Goal: Book appointment/travel/reservation

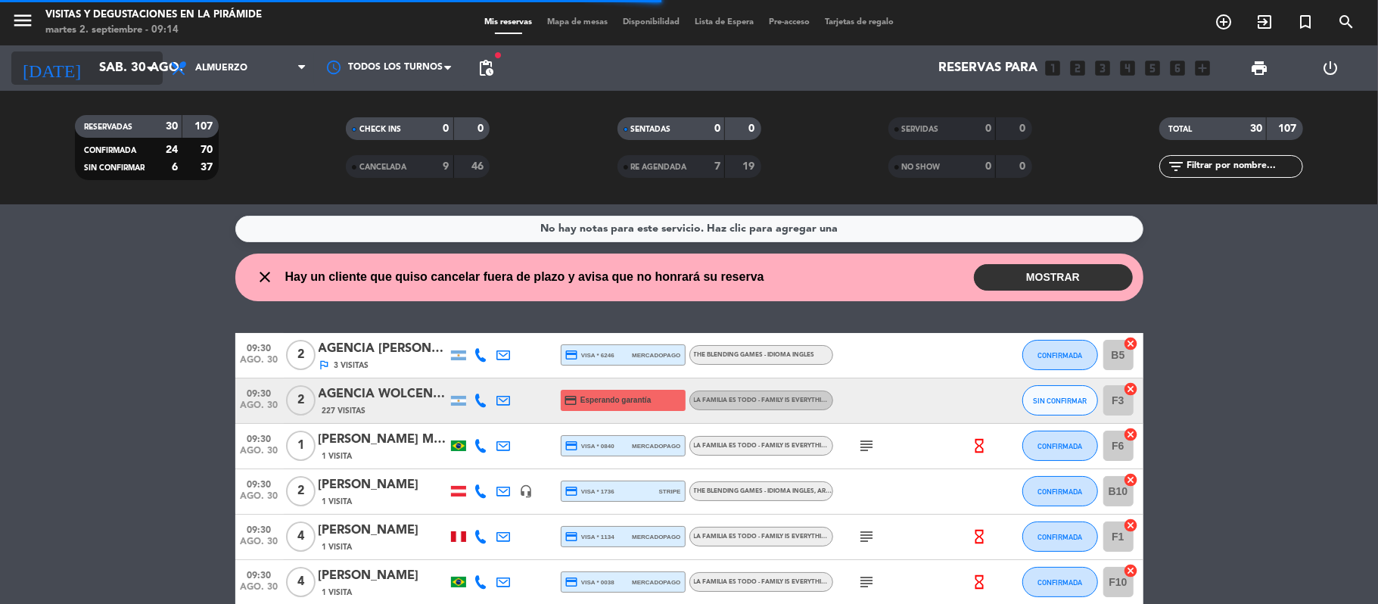
click at [120, 76] on input "sáb. 30 ago." at bounding box center [173, 69] width 163 height 30
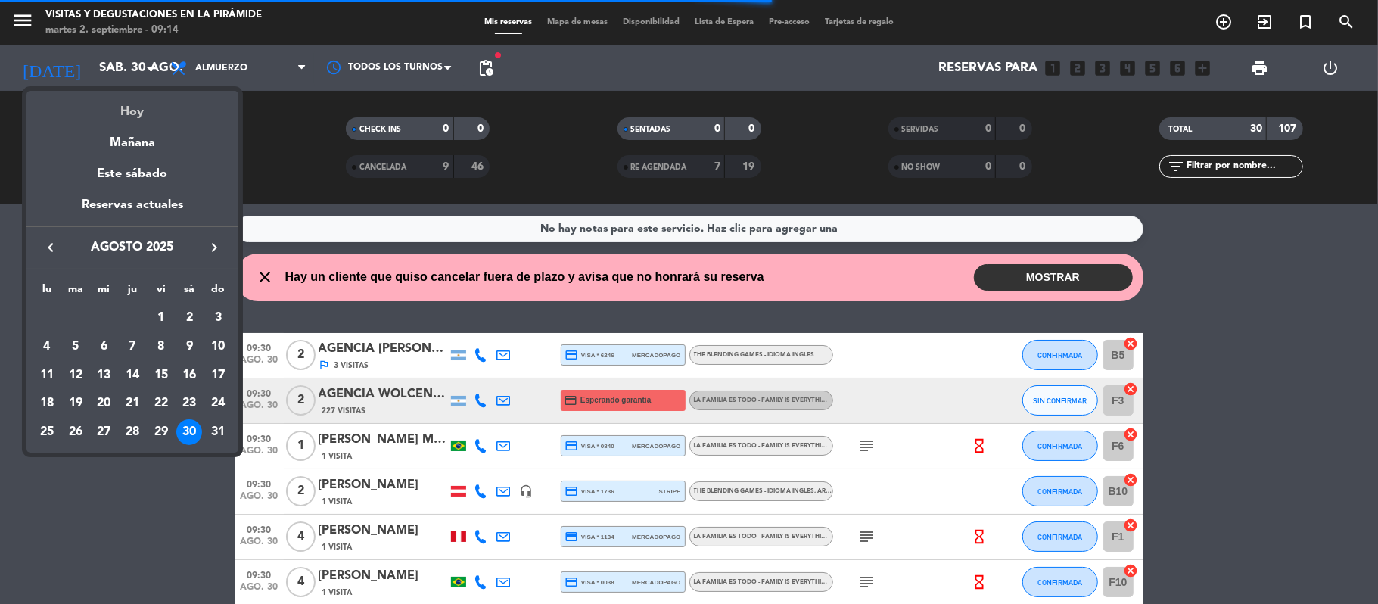
click at [132, 116] on div "Hoy" at bounding box center [132, 106] width 212 height 31
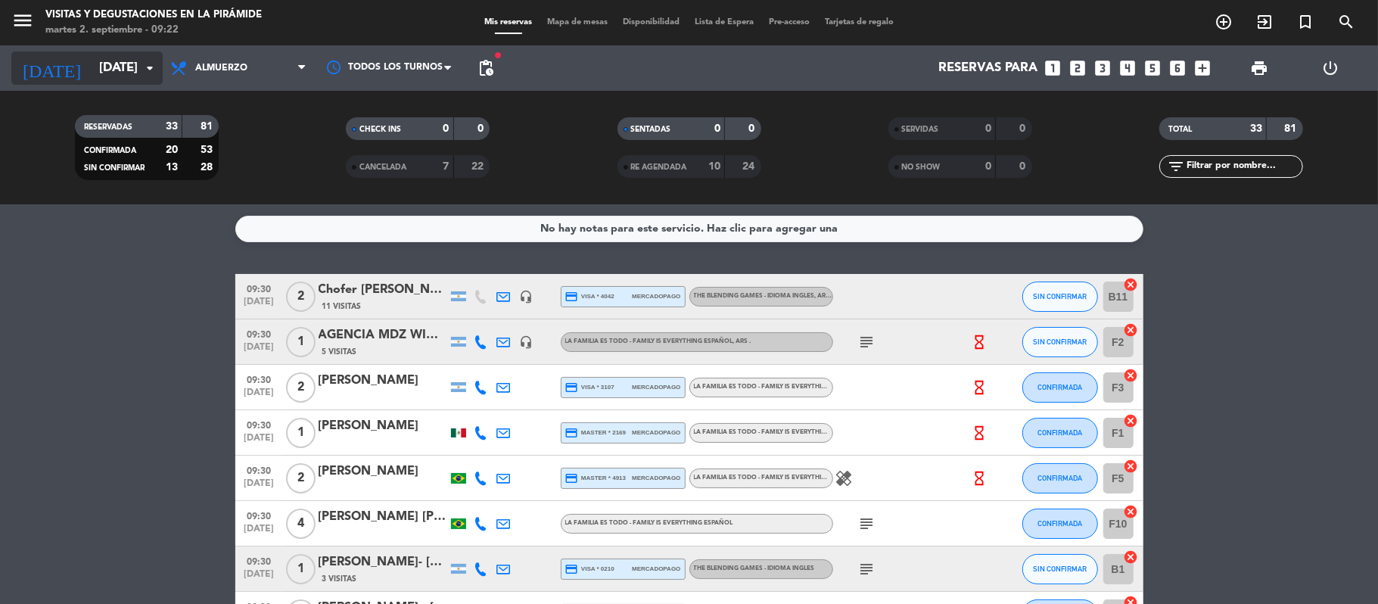
click at [92, 65] on input "[DATE]" at bounding box center [173, 69] width 163 height 30
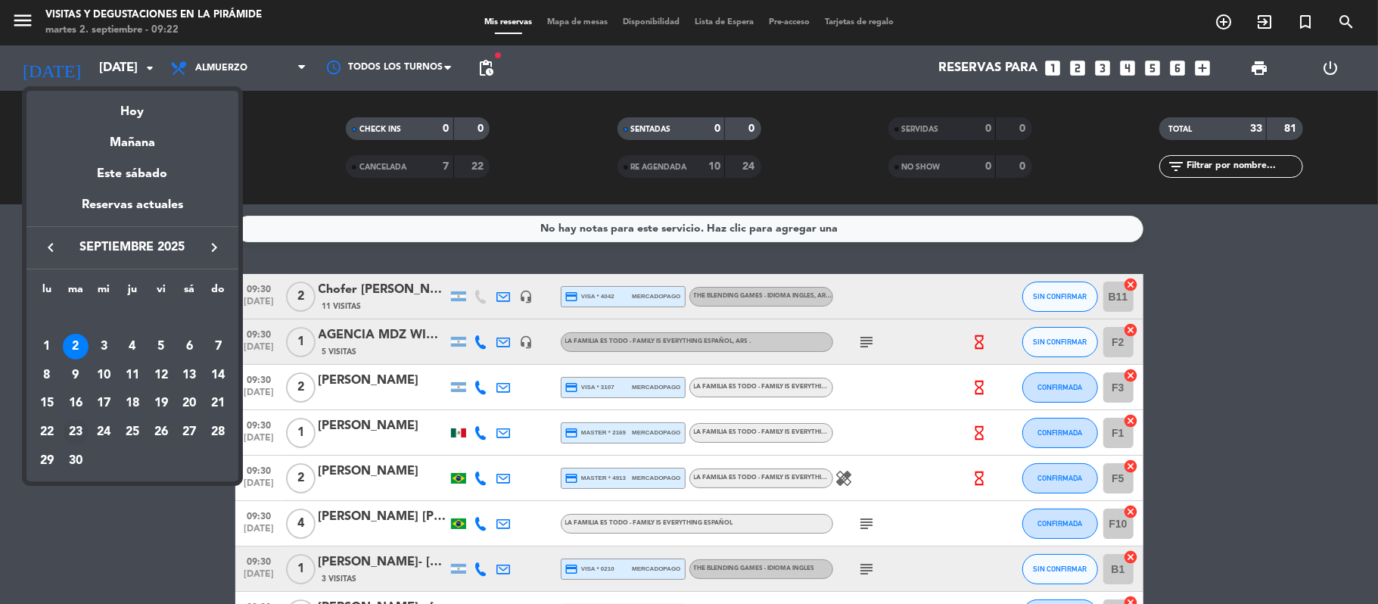
click at [82, 431] on div "23" at bounding box center [76, 432] width 26 height 26
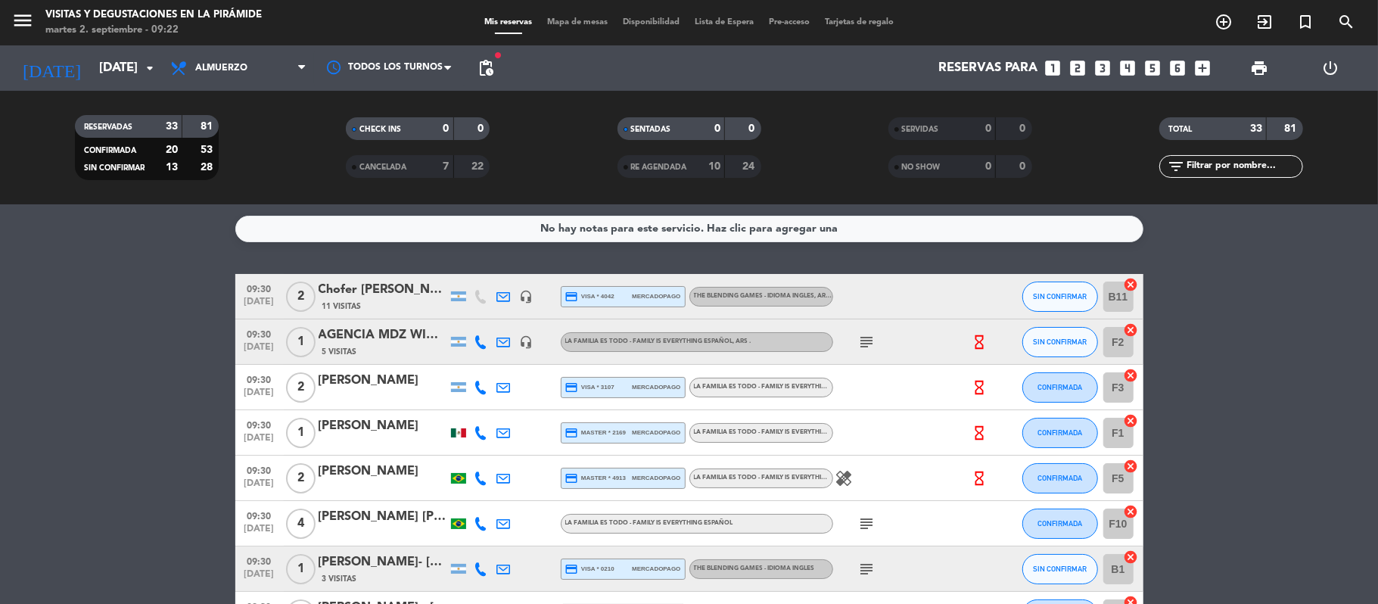
type input "[DATE]"
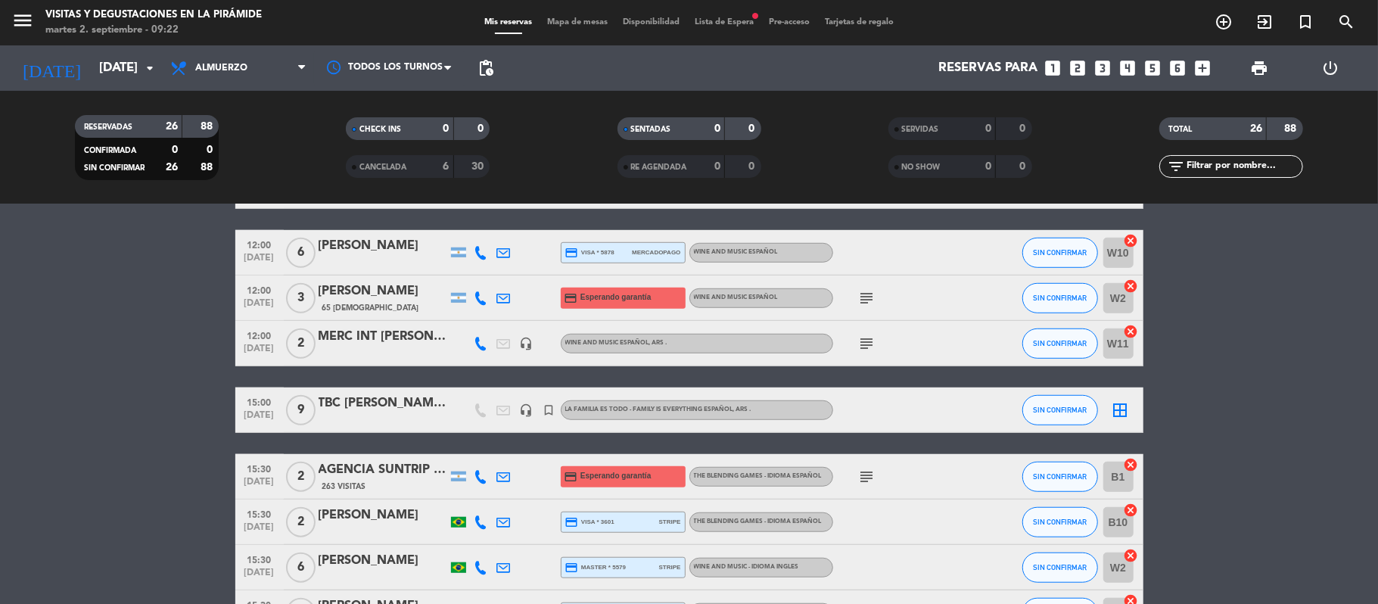
scroll to position [749, 0]
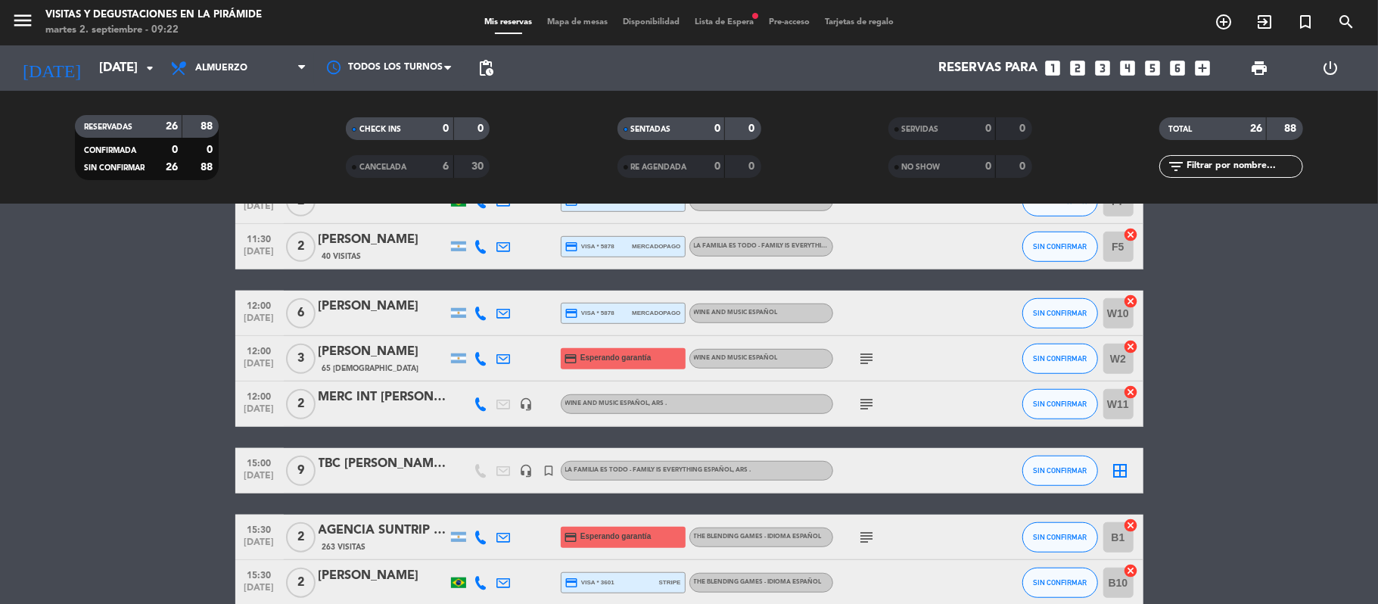
click at [415, 465] on div "TBC [PERSON_NAME] MAIL 28/8" at bounding box center [383, 464] width 129 height 20
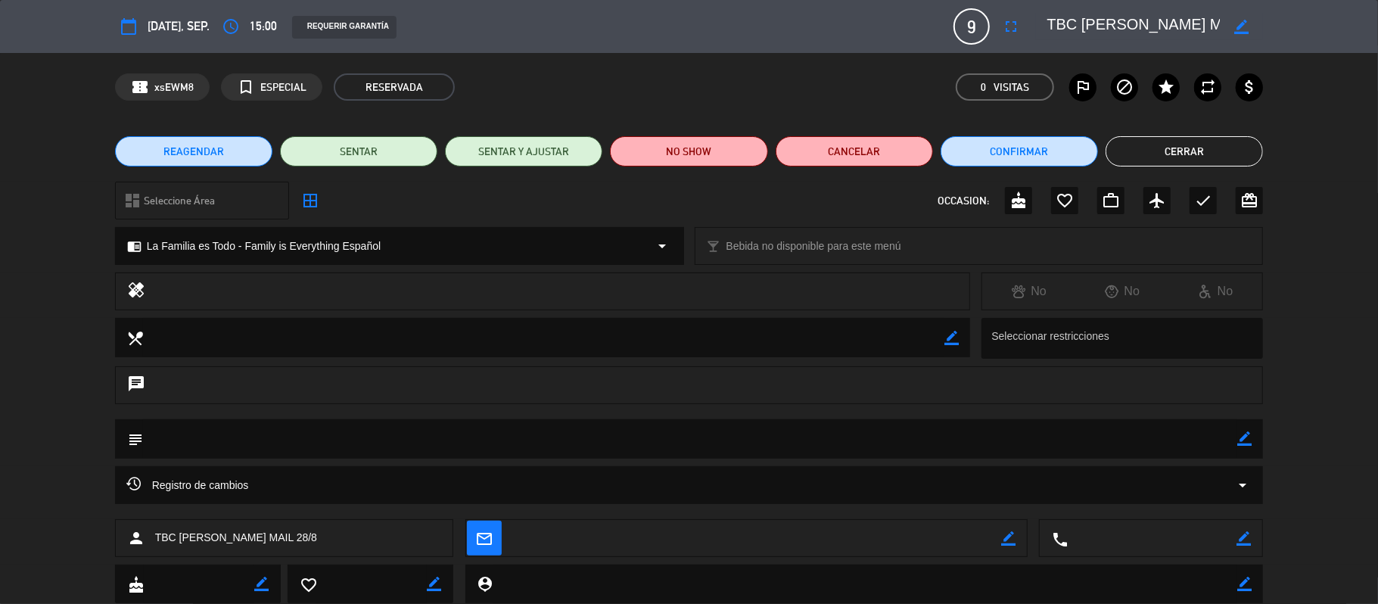
click at [1147, 148] on button "Cerrar" at bounding box center [1184, 151] width 157 height 30
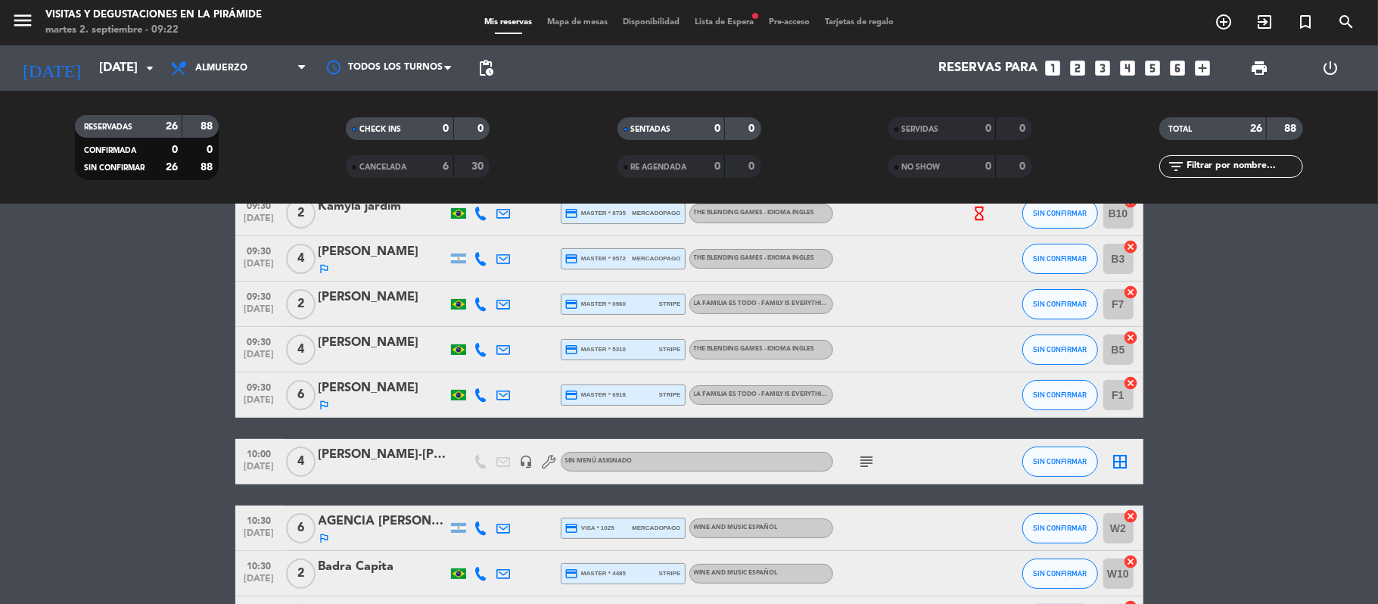
scroll to position [201, 0]
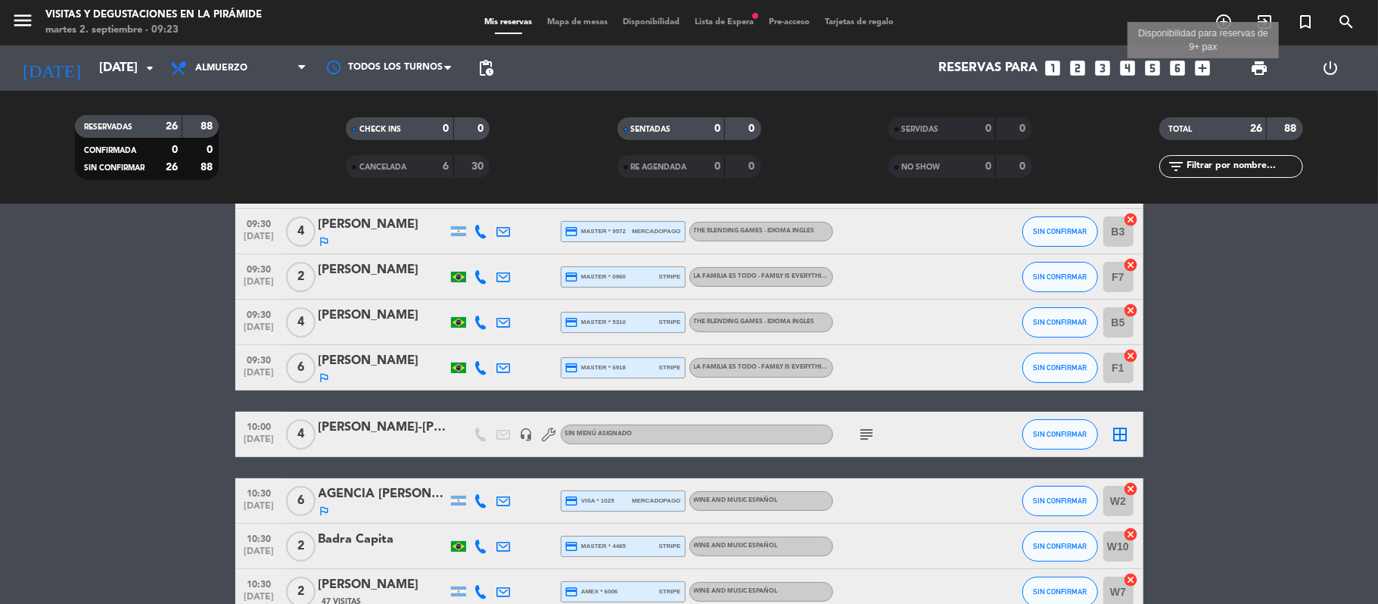
click at [1147, 67] on icon "add_box" at bounding box center [1203, 68] width 20 height 20
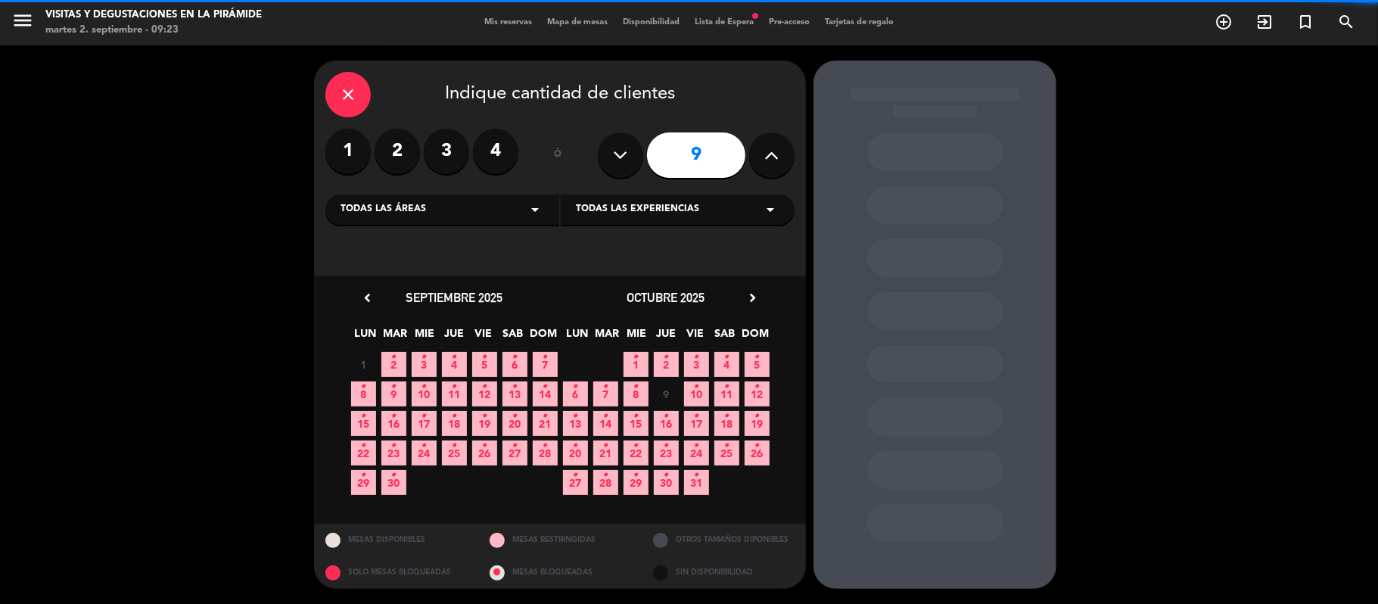
click at [620, 160] on icon at bounding box center [621, 155] width 14 height 23
type input "8"
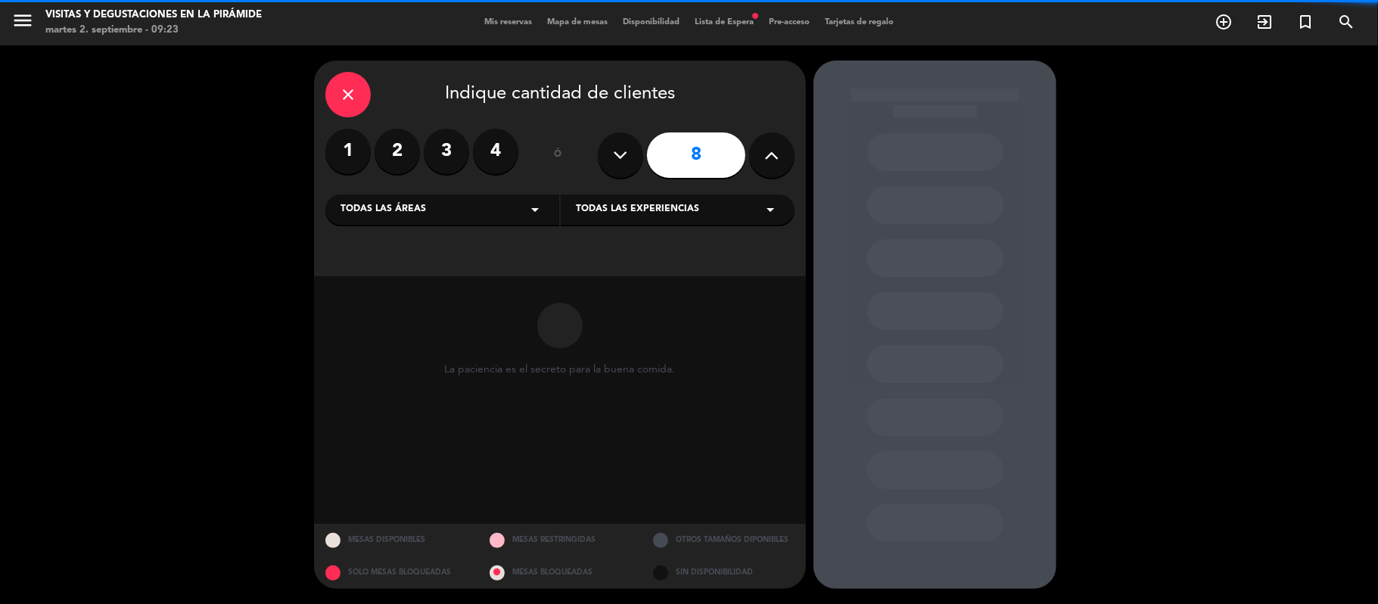
click at [412, 219] on div "Todas las áreas arrow_drop_down" at bounding box center [442, 209] width 234 height 30
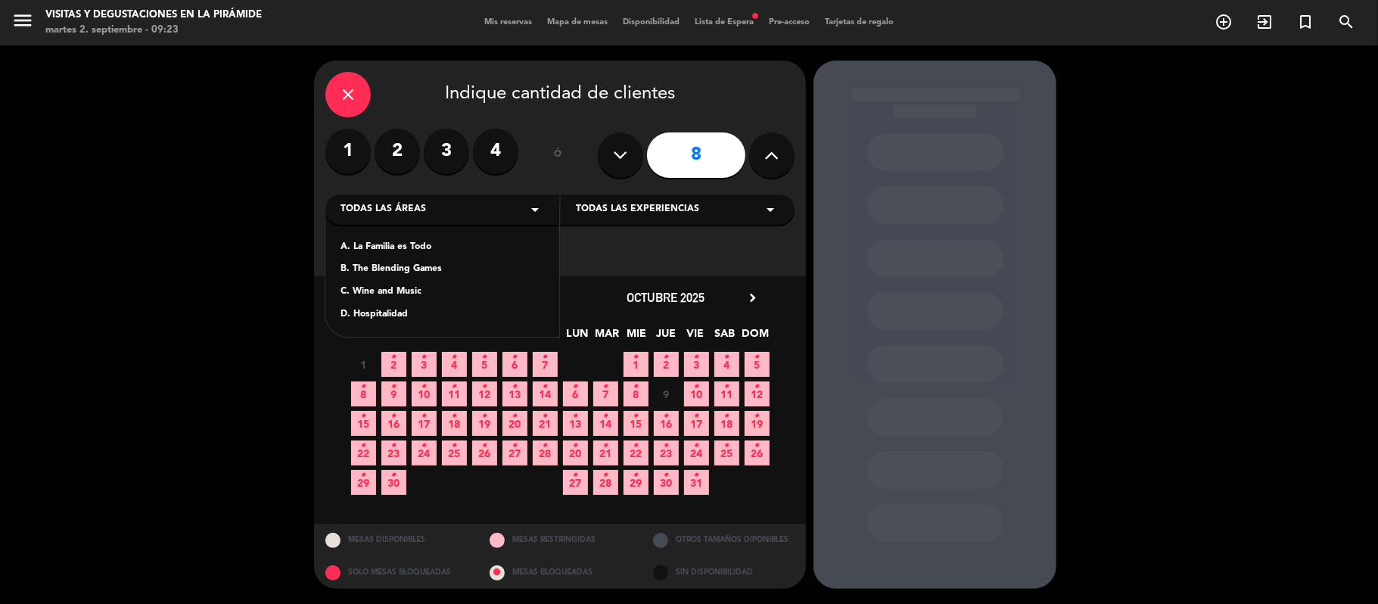
click at [375, 312] on div "D. Hospitalidad" at bounding box center [443, 314] width 204 height 15
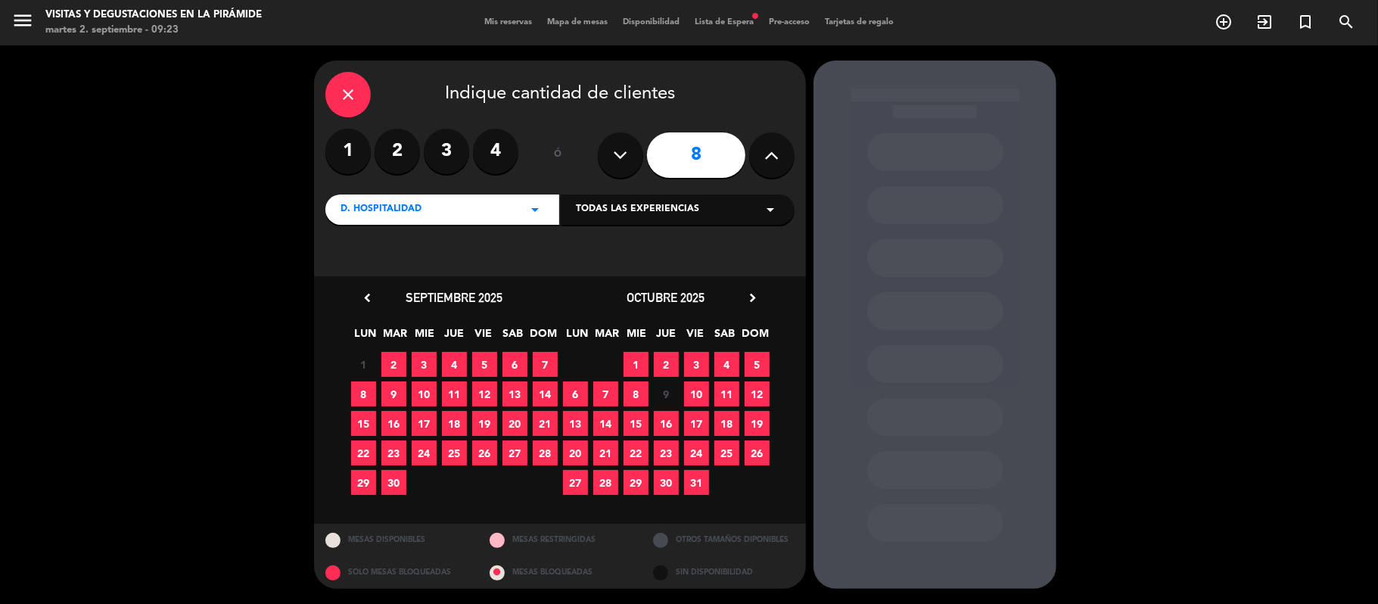
click at [397, 457] on span "23" at bounding box center [393, 452] width 25 height 25
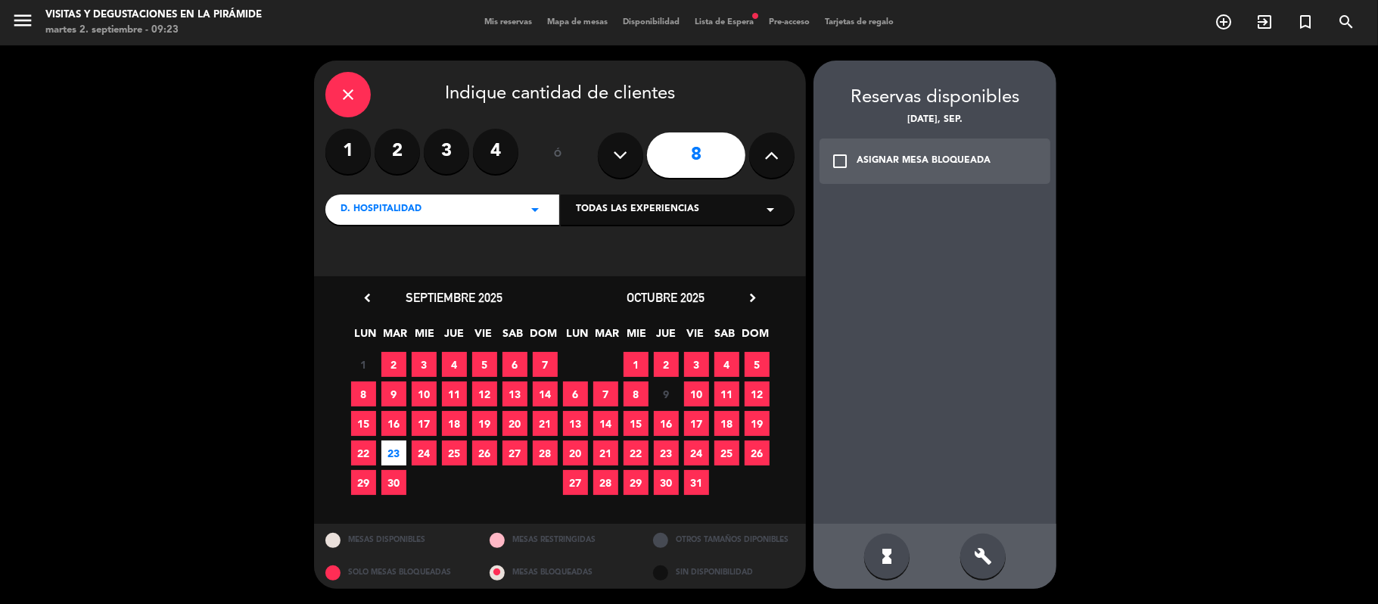
click at [1005, 502] on div "build" at bounding box center [982, 555] width 45 height 45
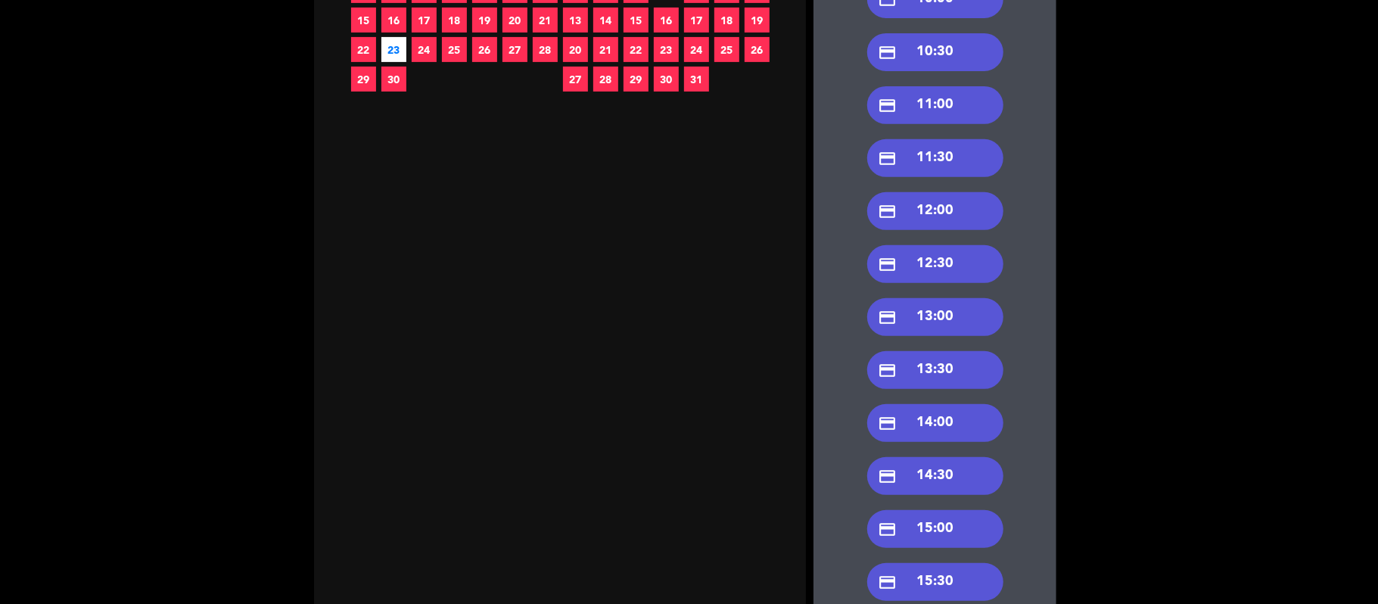
scroll to position [605, 0]
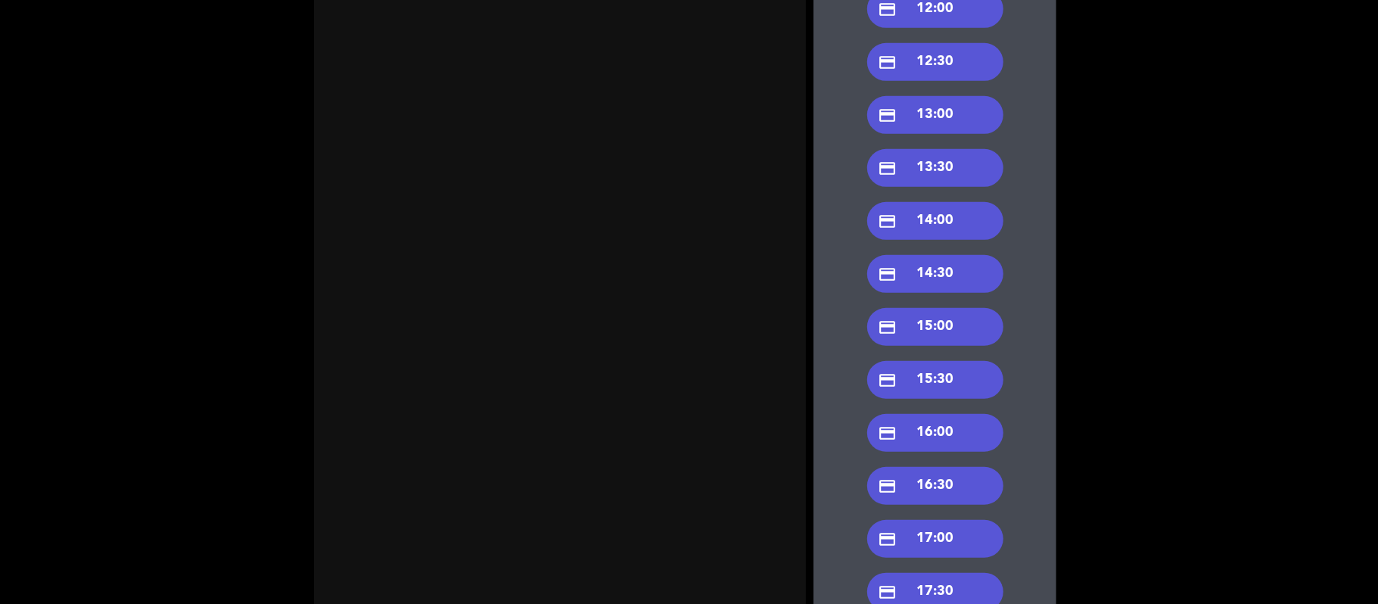
click at [938, 316] on div "credit_card 15:00" at bounding box center [935, 327] width 136 height 38
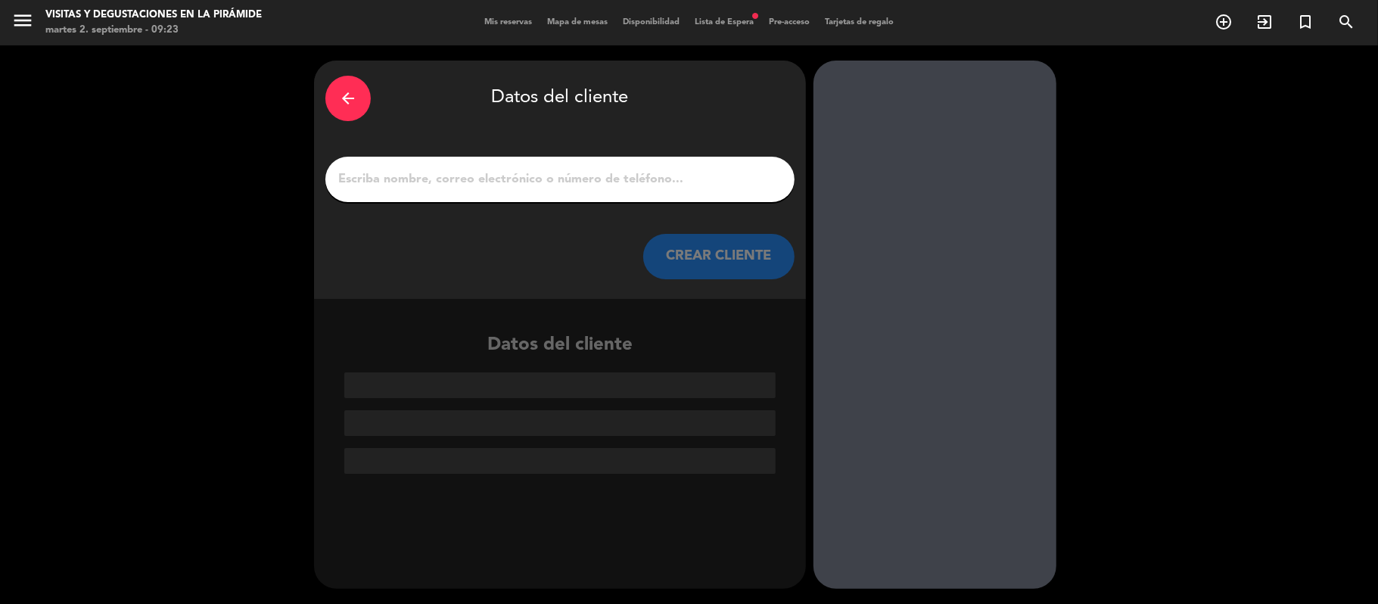
scroll to position [0, 0]
click at [536, 182] on input "1" at bounding box center [560, 179] width 446 height 21
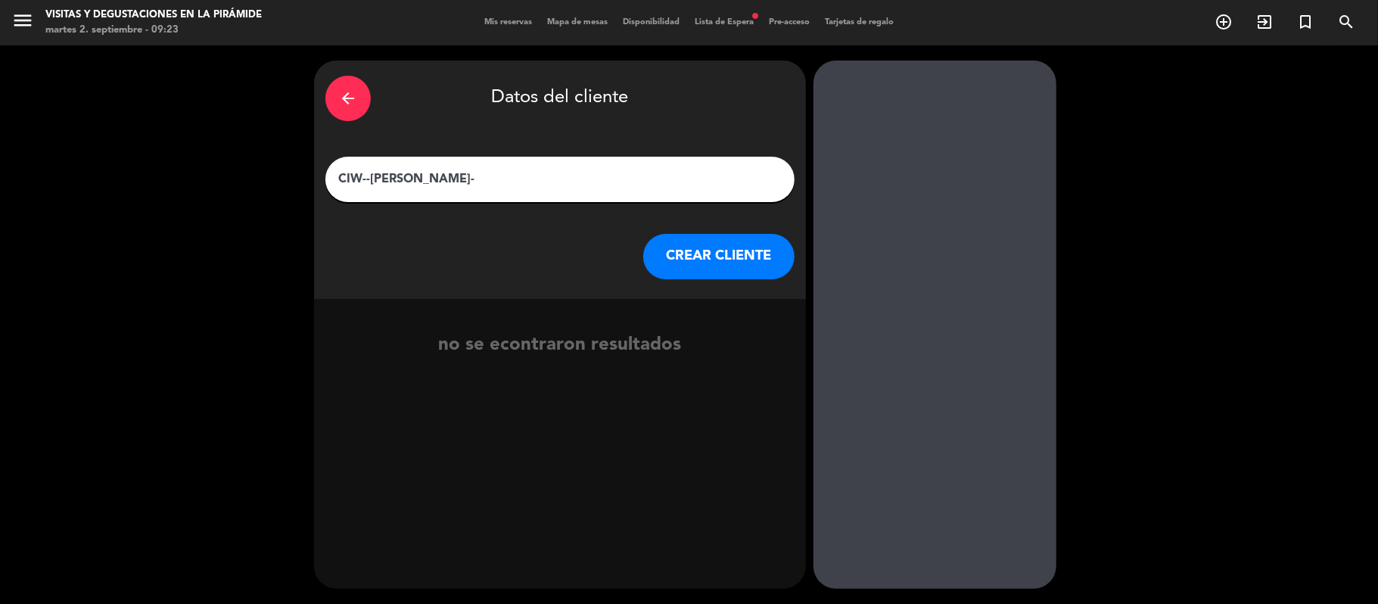
paste input "Corcho - [PERSON_NAME]"
type input "CIW--[PERSON_NAME]-Corcho - [PERSON_NAME]"
click at [751, 262] on button "CREAR CLIENTE" at bounding box center [718, 256] width 151 height 45
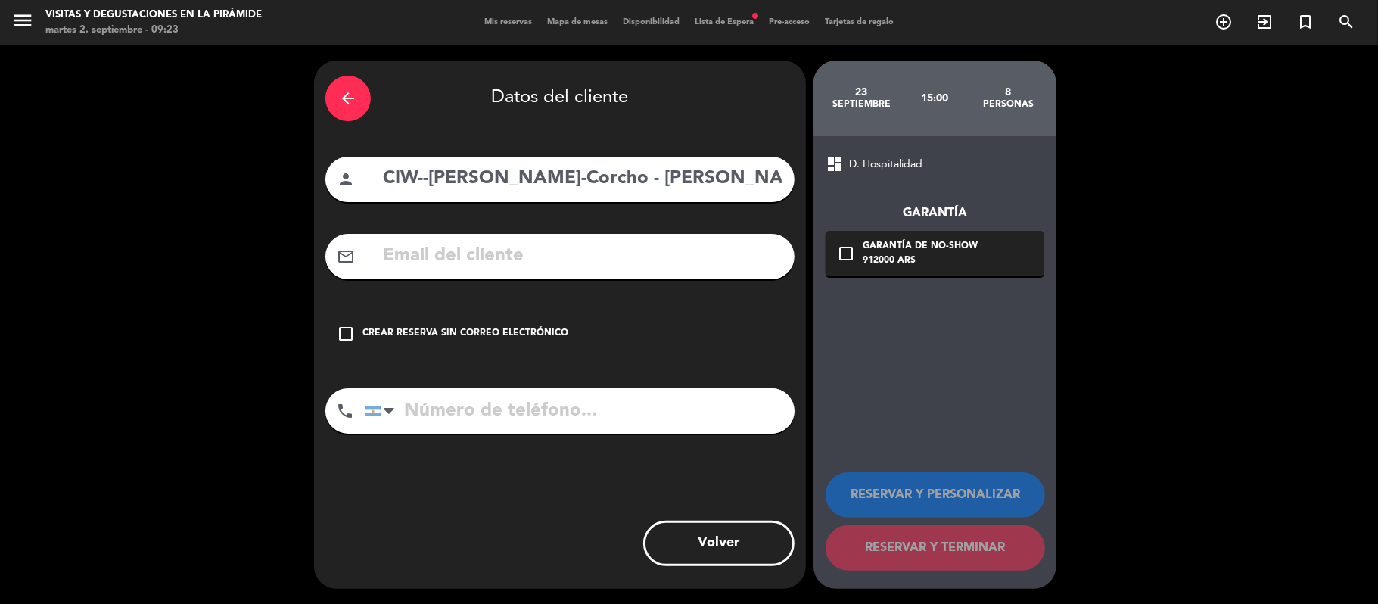
click at [498, 327] on div "Crear reserva sin correo electrónico" at bounding box center [465, 333] width 206 height 15
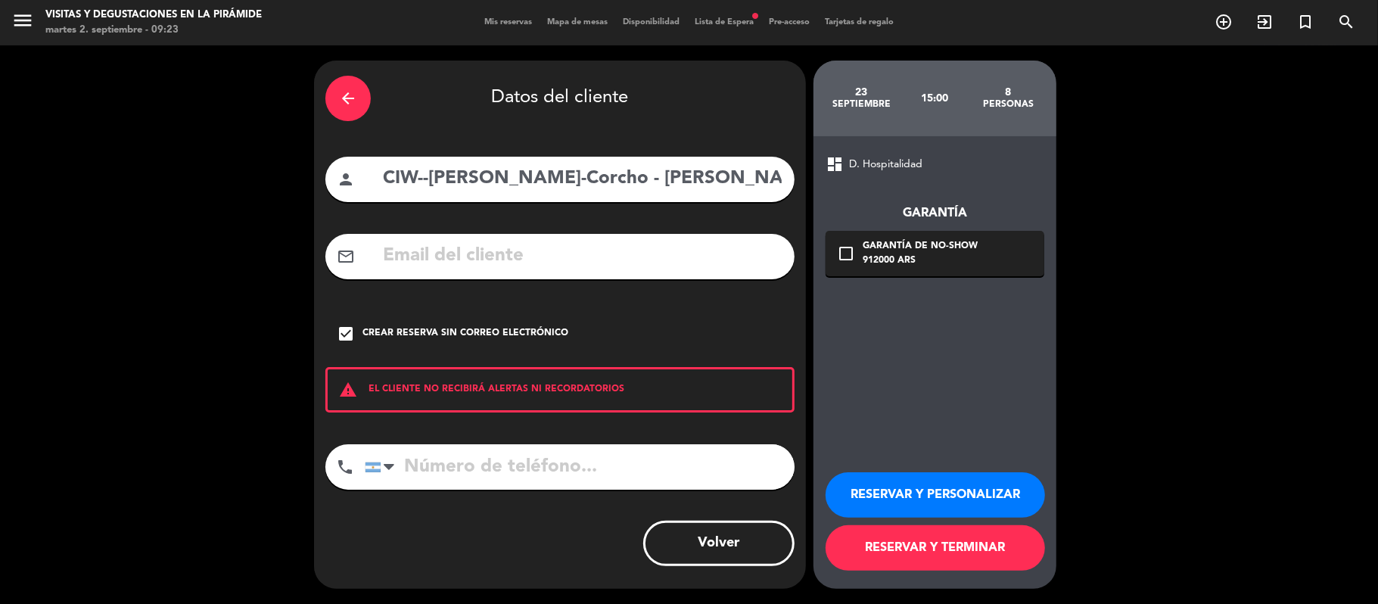
click at [900, 496] on button "RESERVAR Y PERSONALIZAR" at bounding box center [935, 494] width 219 height 45
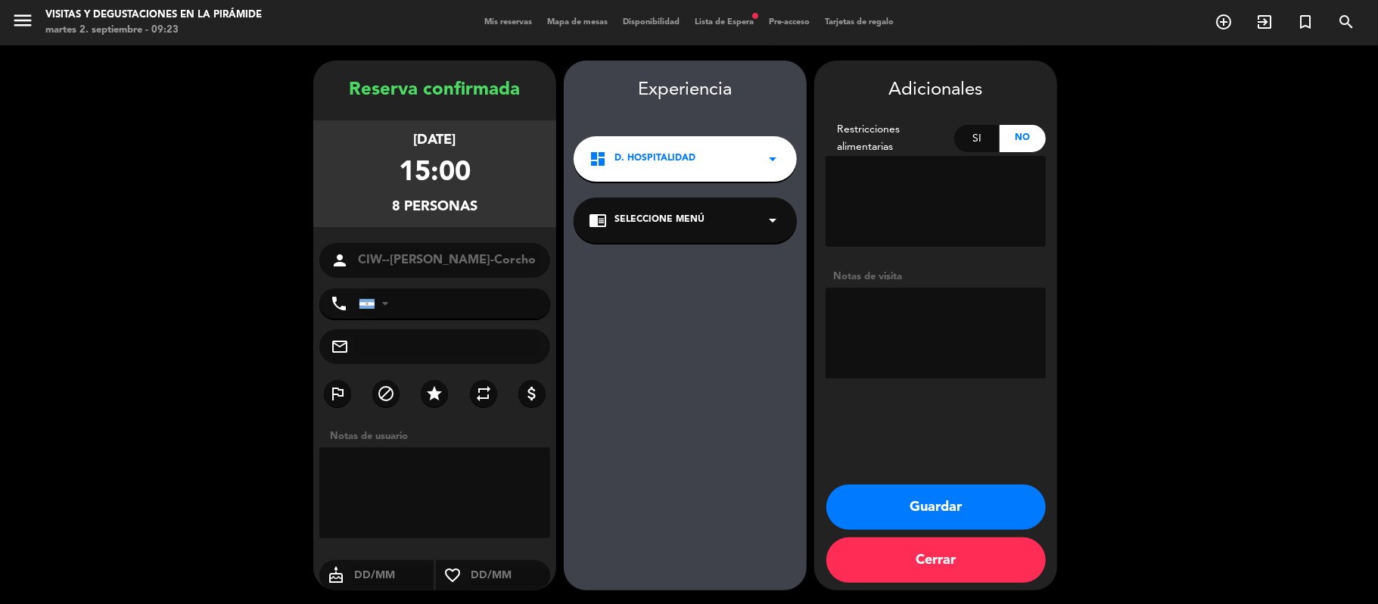
click at [680, 222] on span "Seleccione Menú" at bounding box center [659, 220] width 90 height 15
click at [691, 261] on div "Visita de Hospitalidad" at bounding box center [685, 261] width 193 height 15
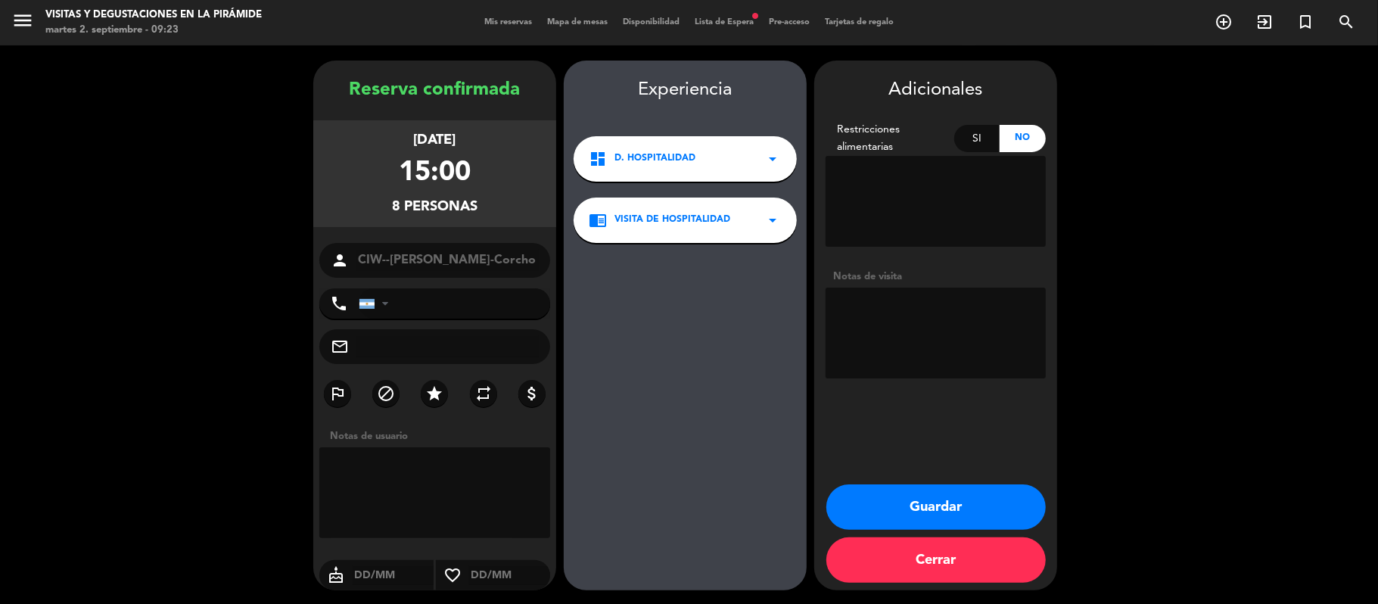
click at [897, 333] on textarea at bounding box center [936, 333] width 220 height 91
paste textarea "de una sala para el día 23/09 de 15 a 17:30 hs. Cantidad de personas 8 Cantidad…"
click at [1006, 349] on textarea at bounding box center [936, 333] width 220 height 91
click at [837, 352] on textarea at bounding box center [936, 333] width 220 height 91
type textarea "Pedido por [PERSON_NAME] Disponer de una sala para el día 23/09 de 15 a 17:30 h…"
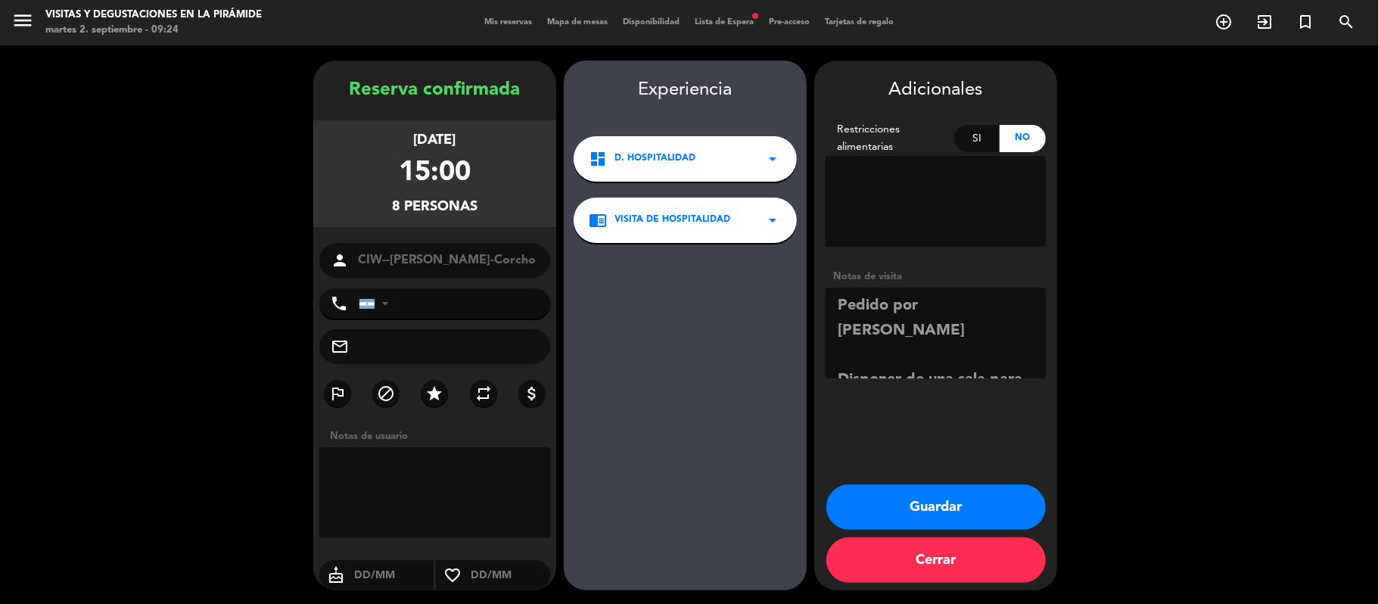
click at [969, 475] on div "Adicionales Restricciones alimentarias Si No Notas de visita Guardar Cerrar" at bounding box center [935, 326] width 243 height 530
drag, startPoint x: 973, startPoint y: 501, endPoint x: 981, endPoint y: 512, distance: 13.6
click at [981, 502] on button "Guardar" at bounding box center [935, 506] width 219 height 45
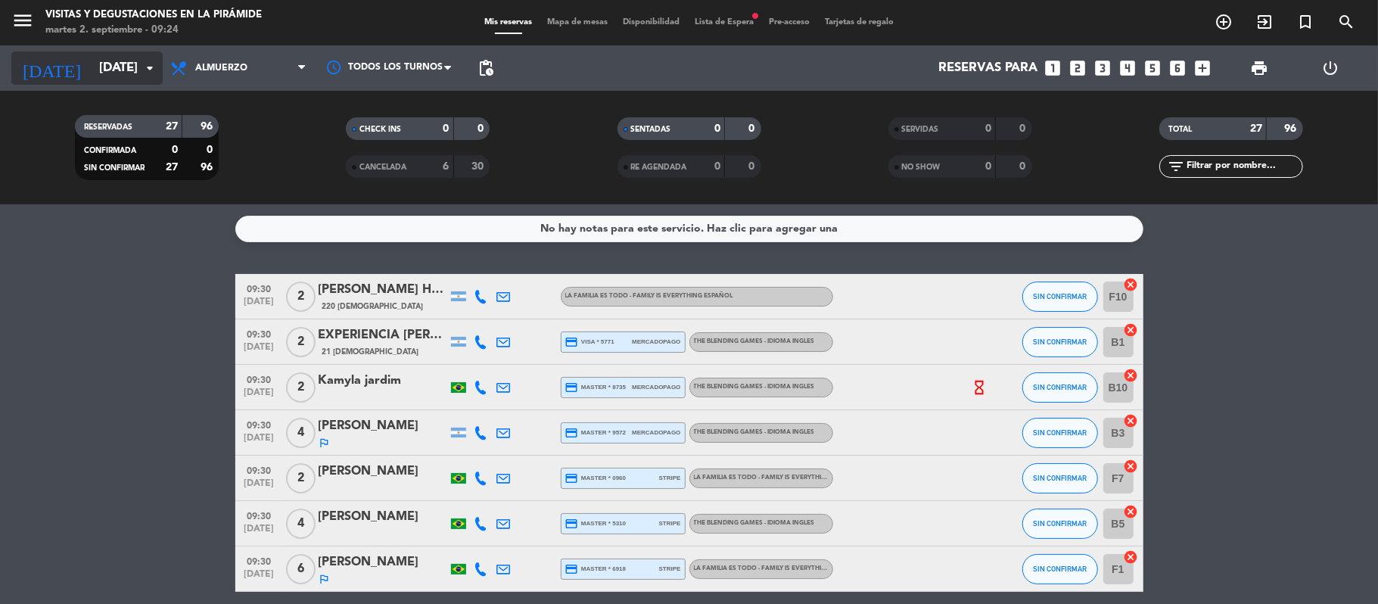
click at [112, 68] on input "[DATE]" at bounding box center [173, 69] width 163 height 30
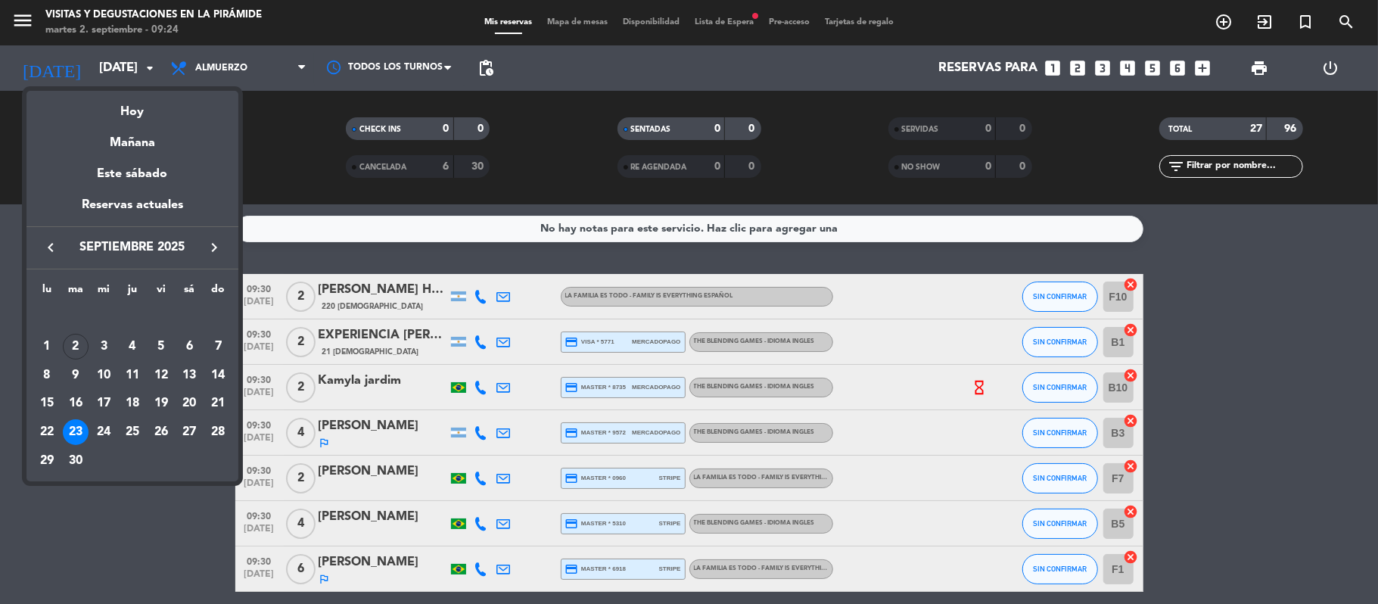
click at [207, 255] on icon "keyboard_arrow_right" at bounding box center [214, 247] width 18 height 18
click at [164, 442] on div "24" at bounding box center [161, 432] width 26 height 26
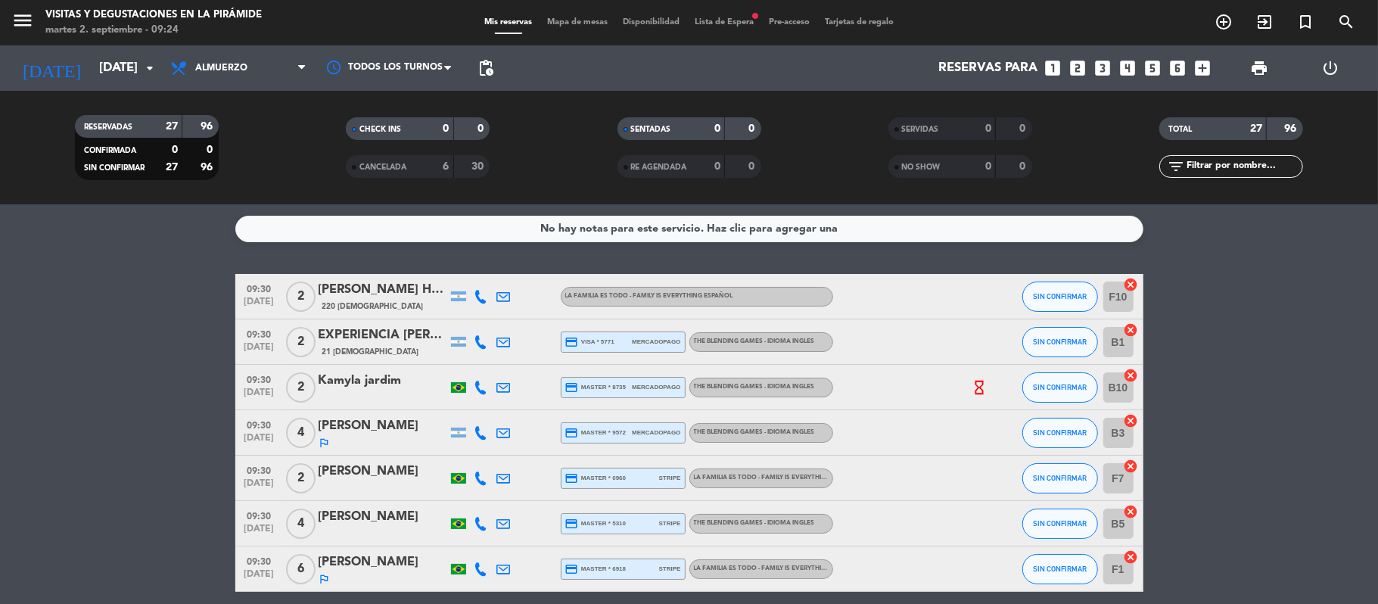
type input "[DATE]"
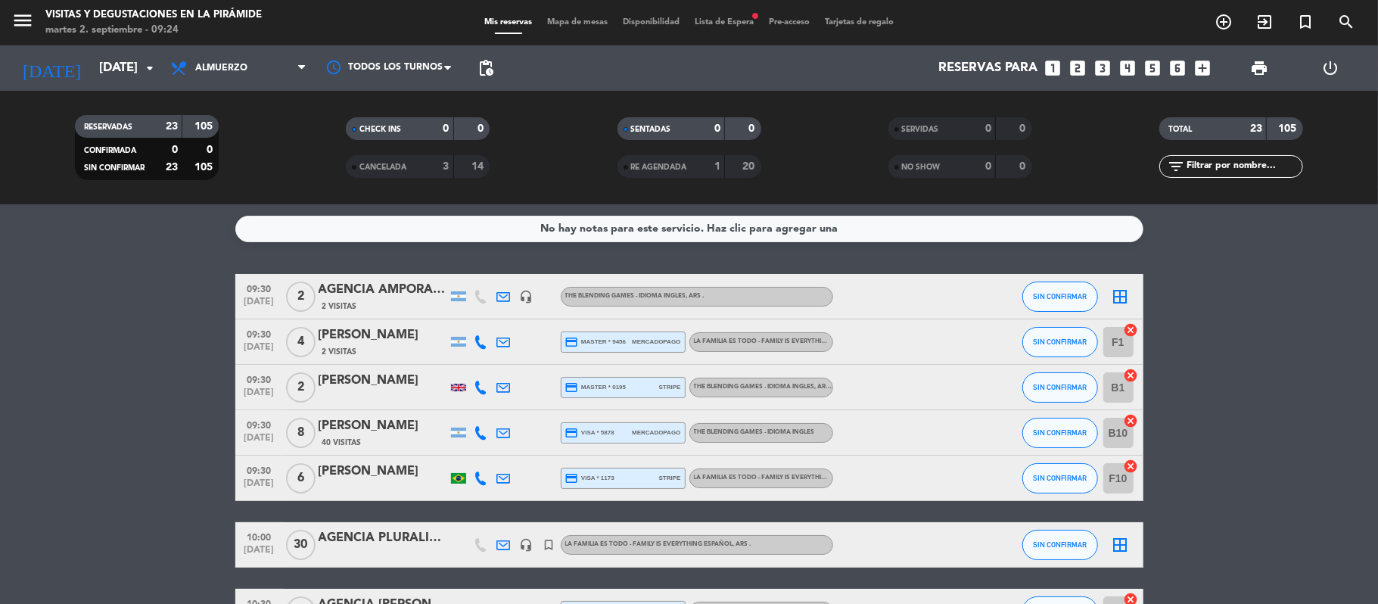
click at [507, 434] on icon at bounding box center [504, 433] width 14 height 14
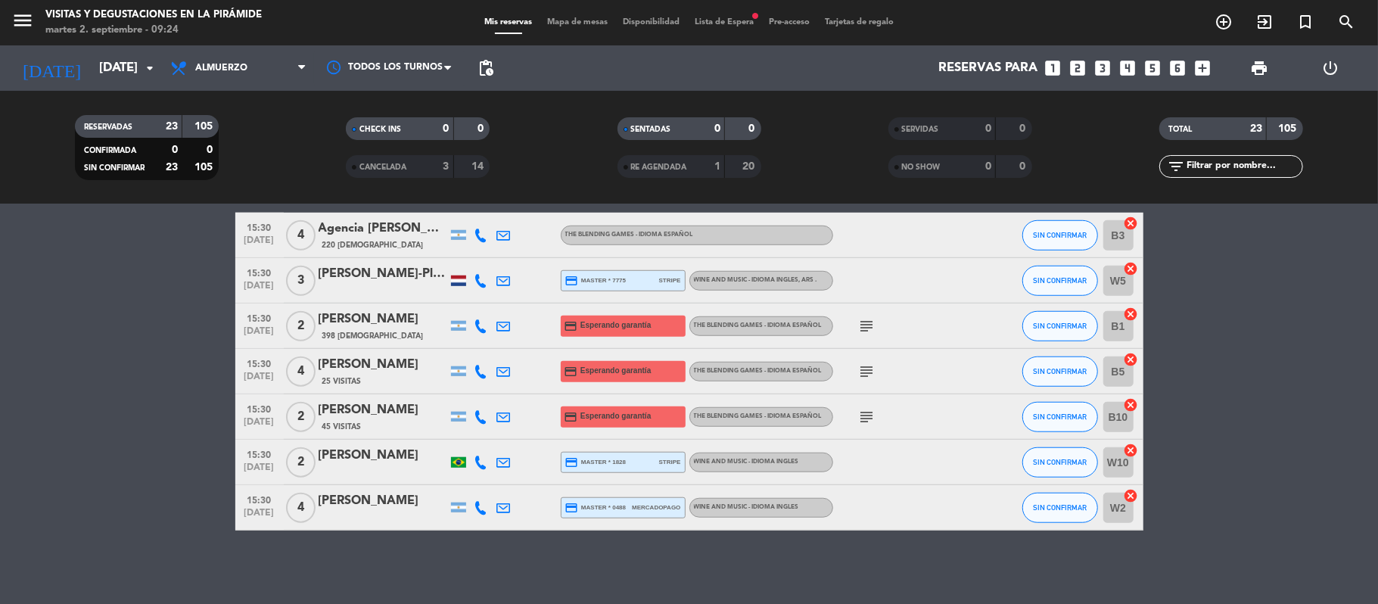
scroll to position [894, 0]
click at [506, 322] on icon at bounding box center [504, 326] width 14 height 14
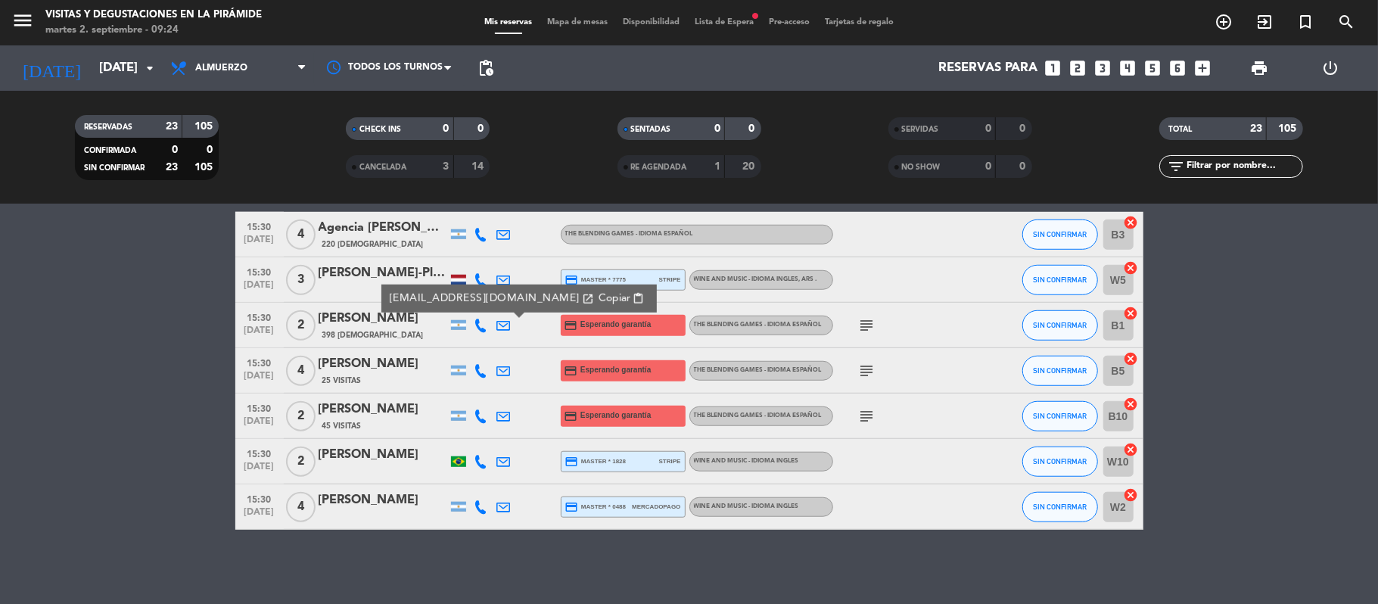
click at [412, 328] on div "398 [DEMOGRAPHIC_DATA]" at bounding box center [383, 334] width 129 height 13
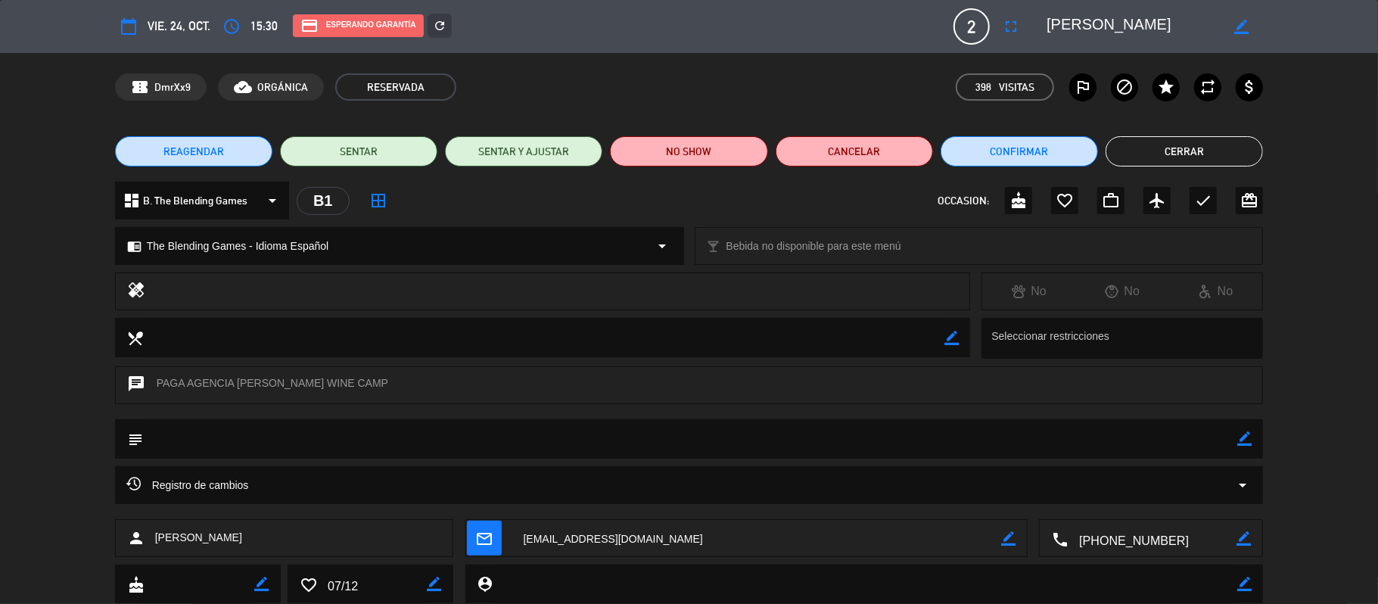
click at [1147, 31] on icon "border_color" at bounding box center [1241, 27] width 14 height 14
click at [1050, 28] on textarea at bounding box center [1132, 26] width 173 height 27
type textarea "AGENCIA [PERSON_NAME] WINE CAMP [PERSON_NAME]"
click at [1147, 31] on icon at bounding box center [1241, 27] width 14 height 14
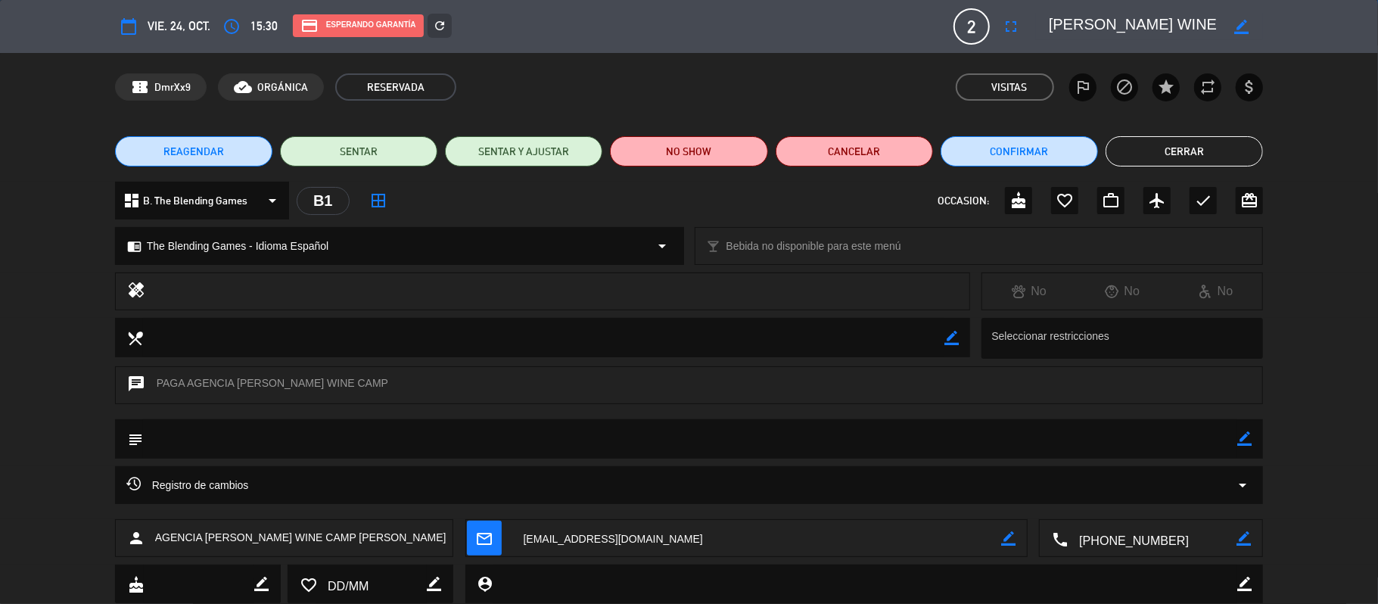
click at [1147, 150] on button "Cerrar" at bounding box center [1184, 151] width 157 height 30
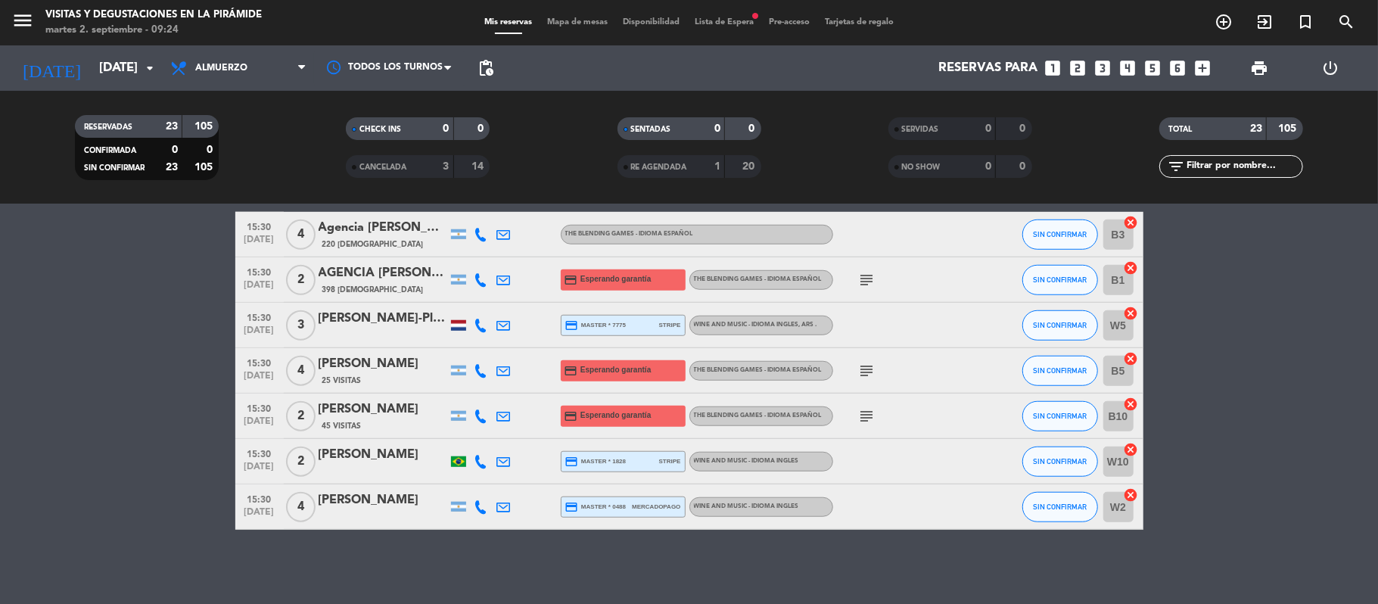
click at [506, 371] on icon at bounding box center [504, 371] width 14 height 14
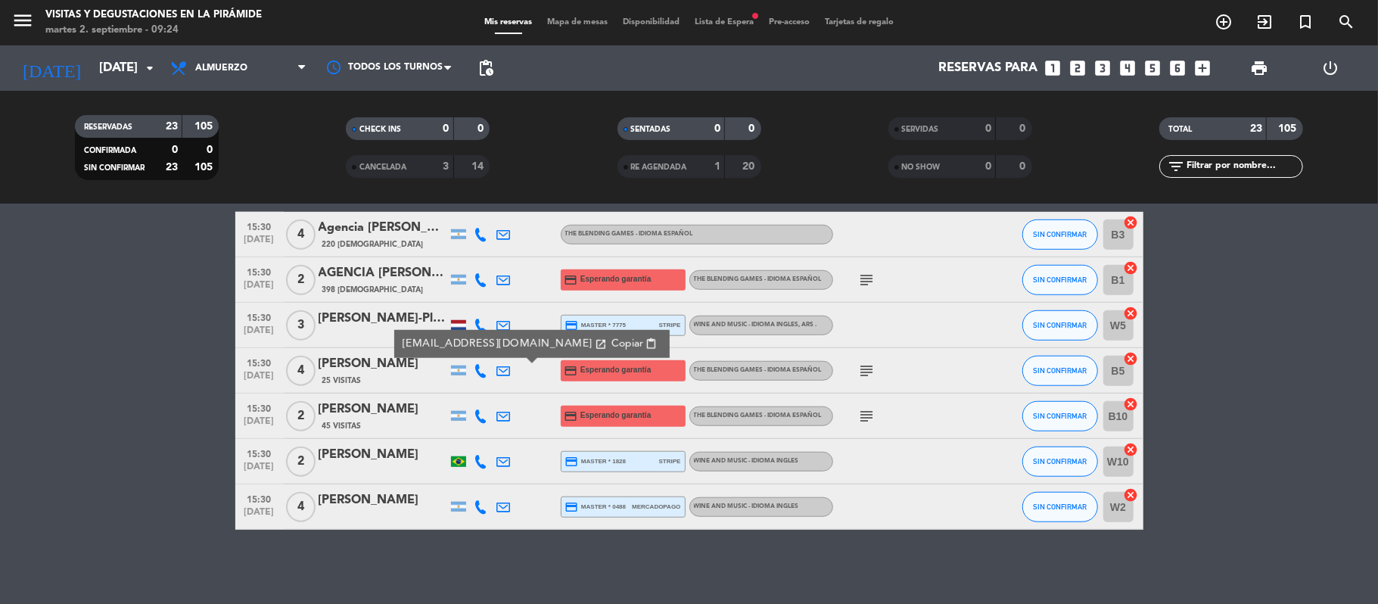
click at [395, 366] on div "[PERSON_NAME]" at bounding box center [383, 364] width 129 height 20
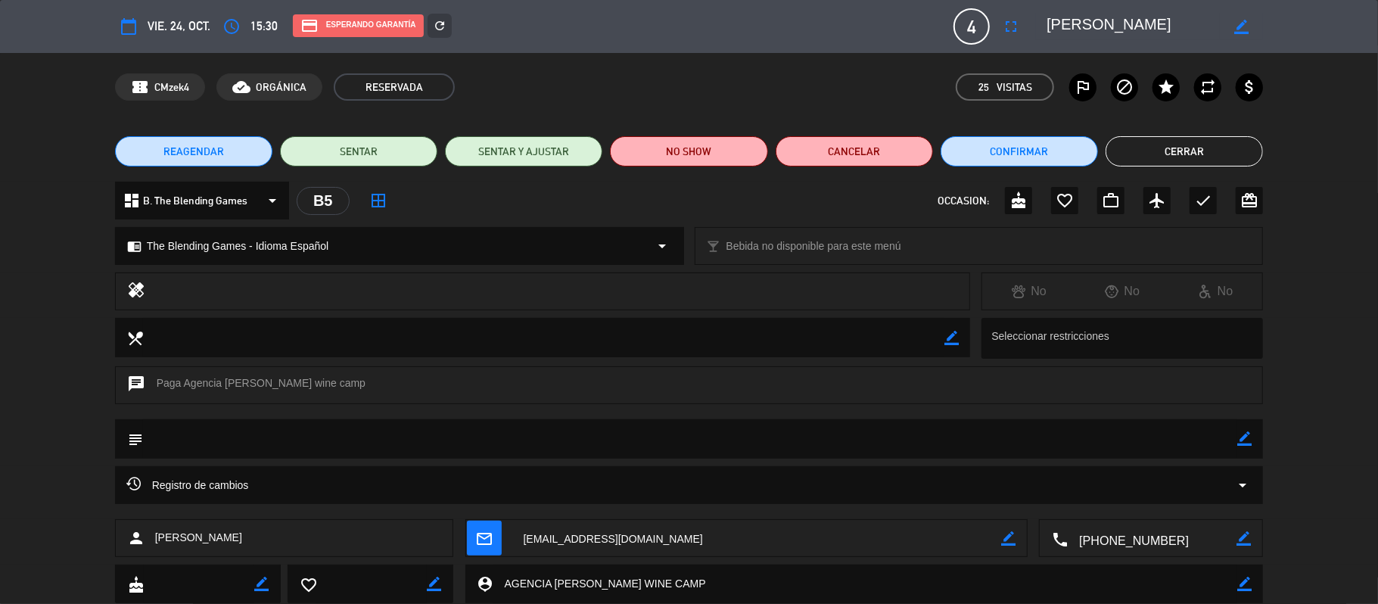
click at [1147, 26] on icon "border_color" at bounding box center [1241, 27] width 14 height 14
click at [1047, 21] on textarea at bounding box center [1132, 26] width 173 height 27
type textarea "AGENCIA [PERSON_NAME] WINE [PERSON_NAME]"
click at [1147, 20] on icon at bounding box center [1241, 27] width 14 height 14
click at [1147, 144] on button "Cerrar" at bounding box center [1184, 151] width 157 height 30
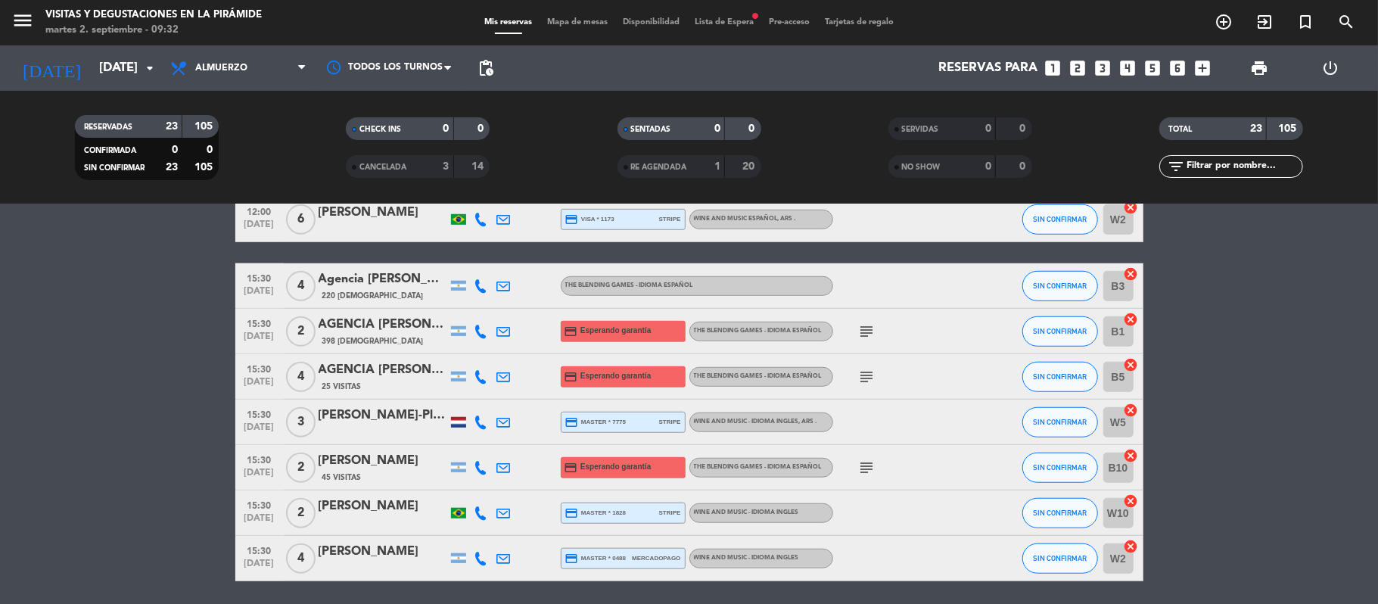
scroll to position [794, 0]
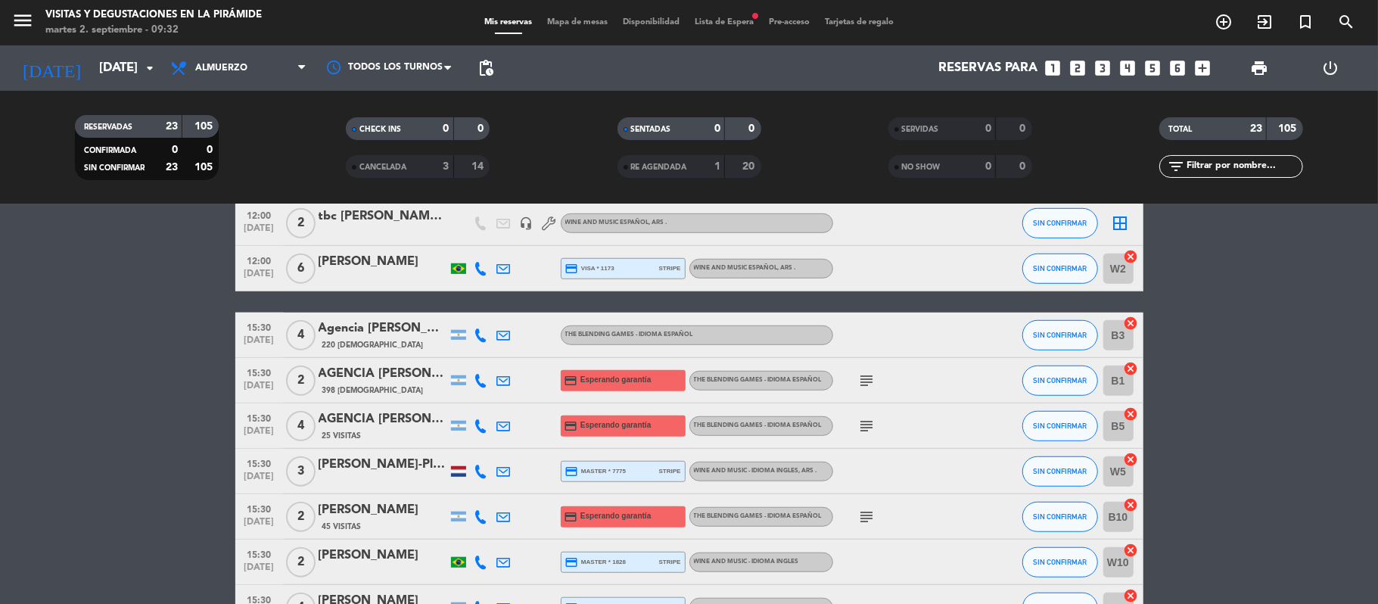
click at [503, 502] on icon at bounding box center [504, 517] width 14 height 14
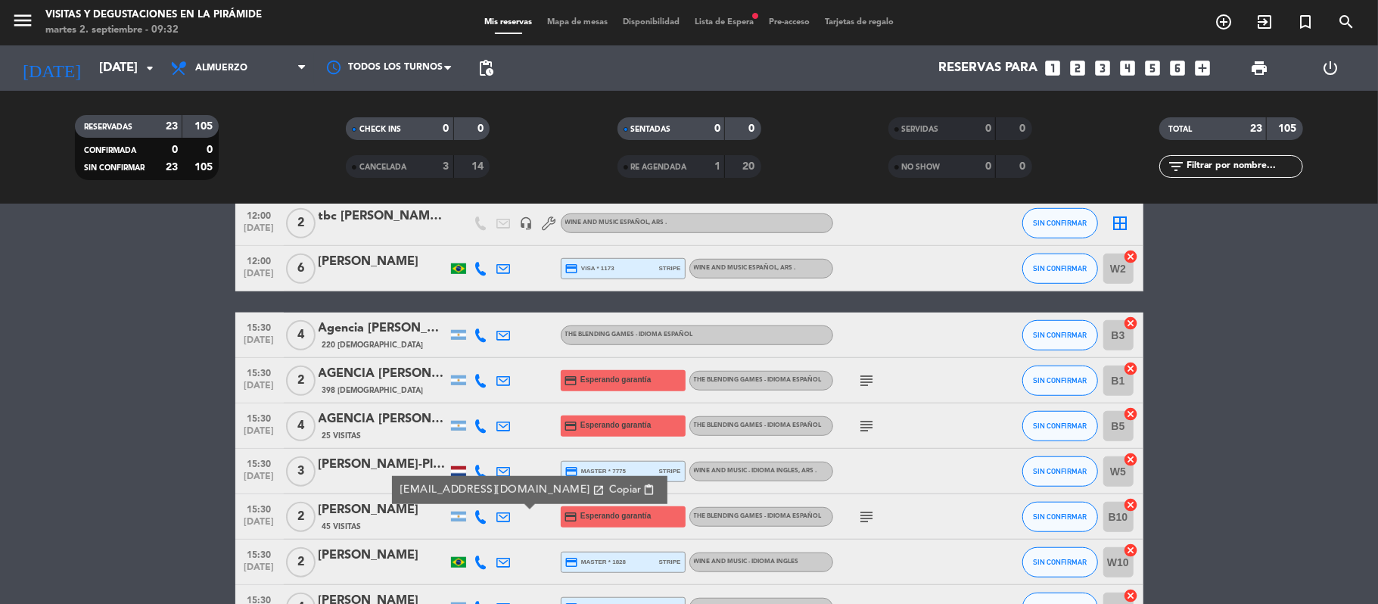
click at [339, 502] on span "45 Visitas" at bounding box center [341, 527] width 39 height 12
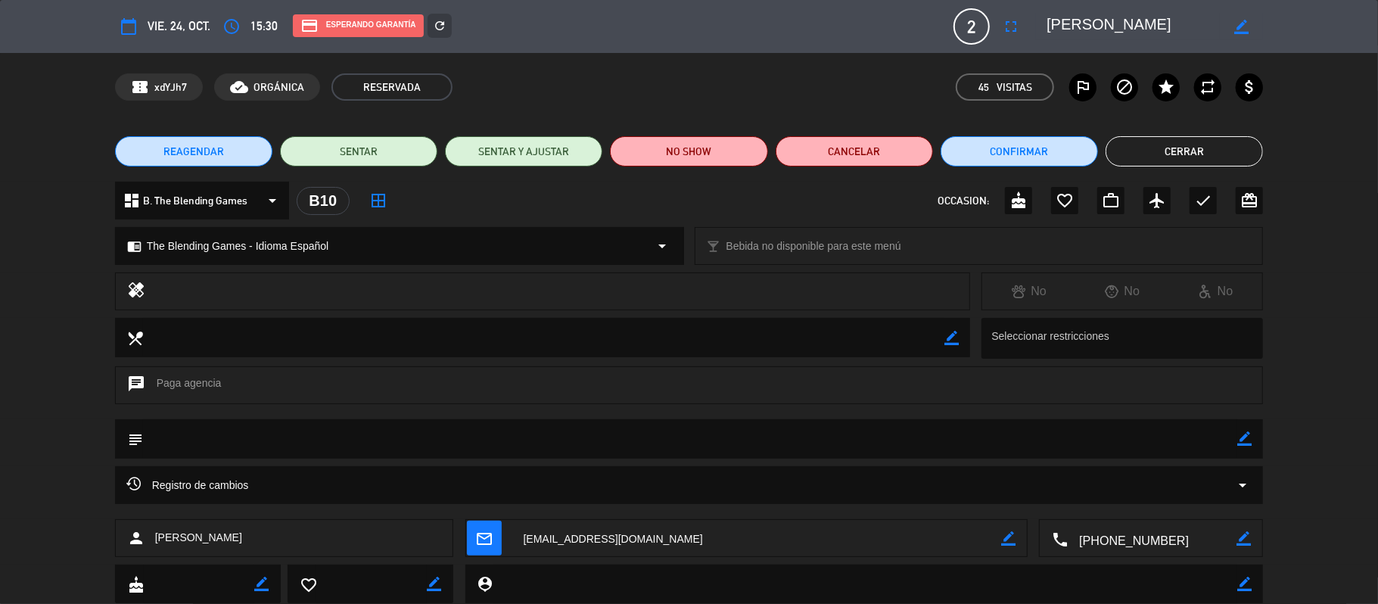
click at [1147, 159] on button "Cerrar" at bounding box center [1184, 151] width 157 height 30
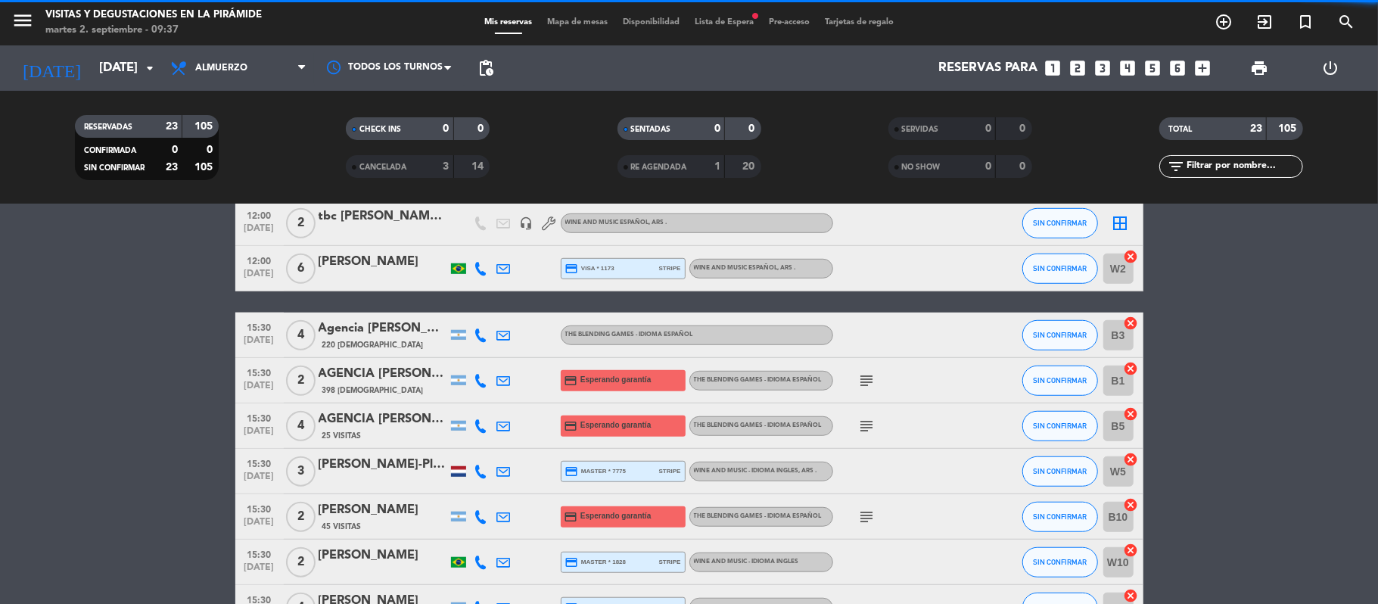
click at [350, 502] on span "45 Visitas" at bounding box center [341, 527] width 39 height 12
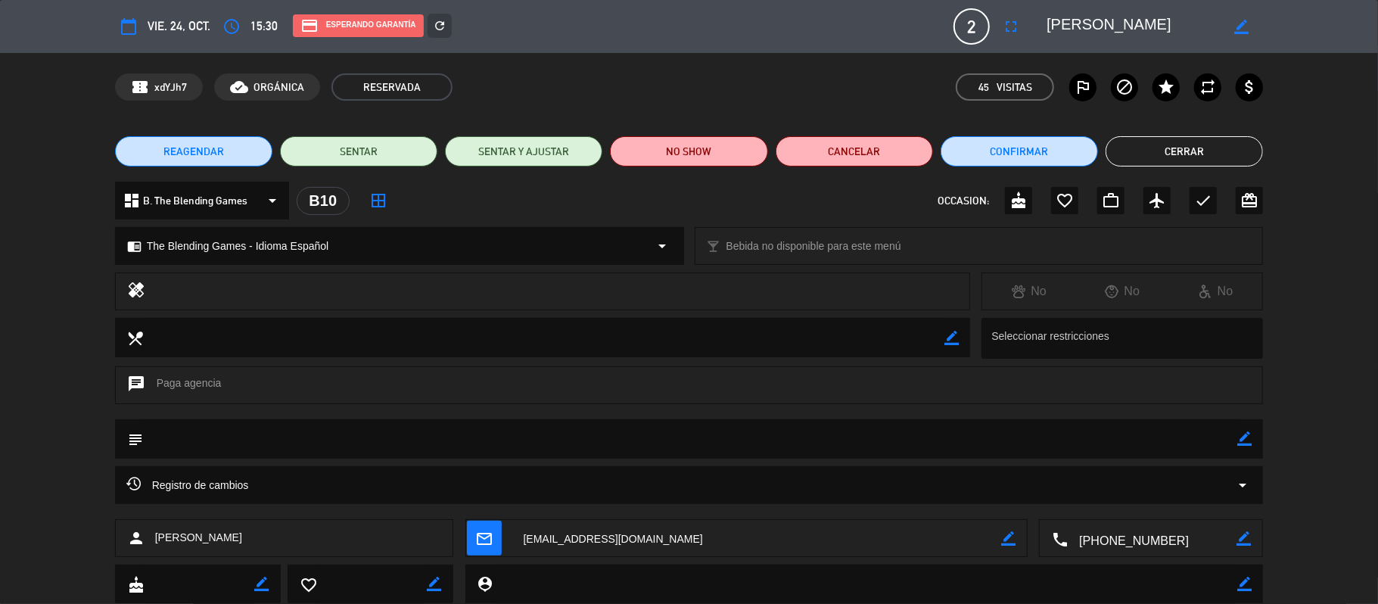
click at [1147, 30] on icon "border_color" at bounding box center [1241, 27] width 14 height 14
click at [1050, 16] on textarea at bounding box center [1132, 26] width 173 height 27
type textarea "AGENCIA MAMUT - [PERSON_NAME]"
click at [1147, 24] on icon at bounding box center [1241, 27] width 14 height 14
click at [1147, 156] on button "Cerrar" at bounding box center [1184, 151] width 157 height 30
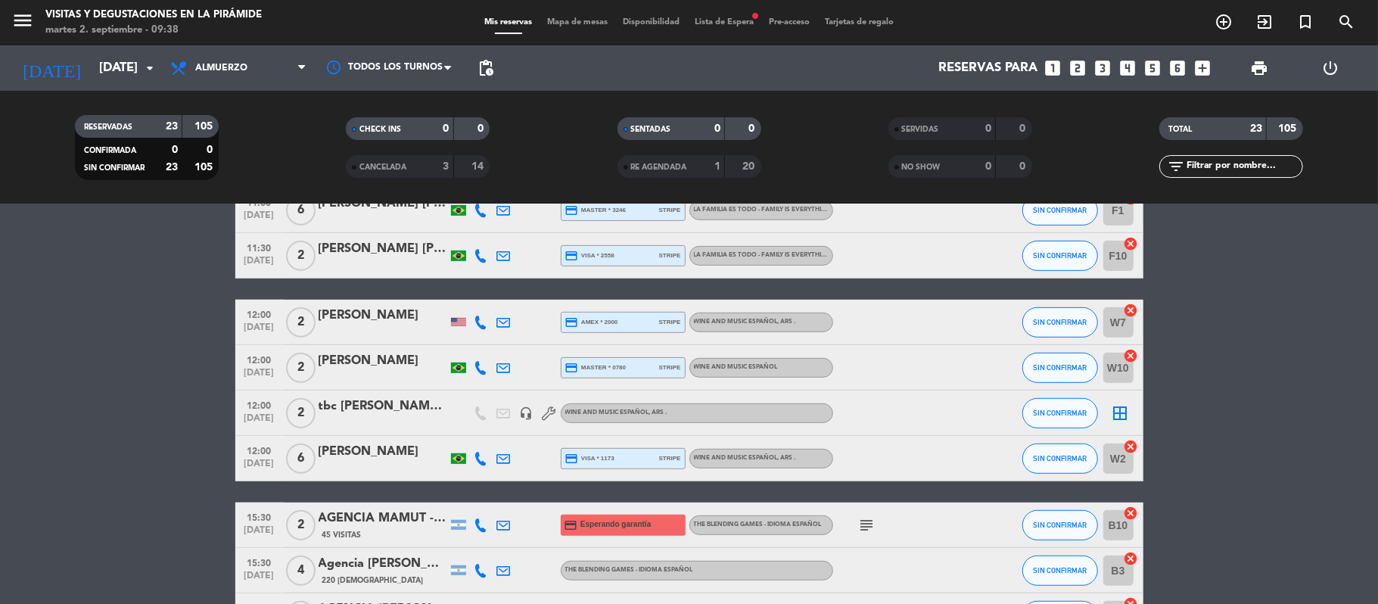
scroll to position [593, 0]
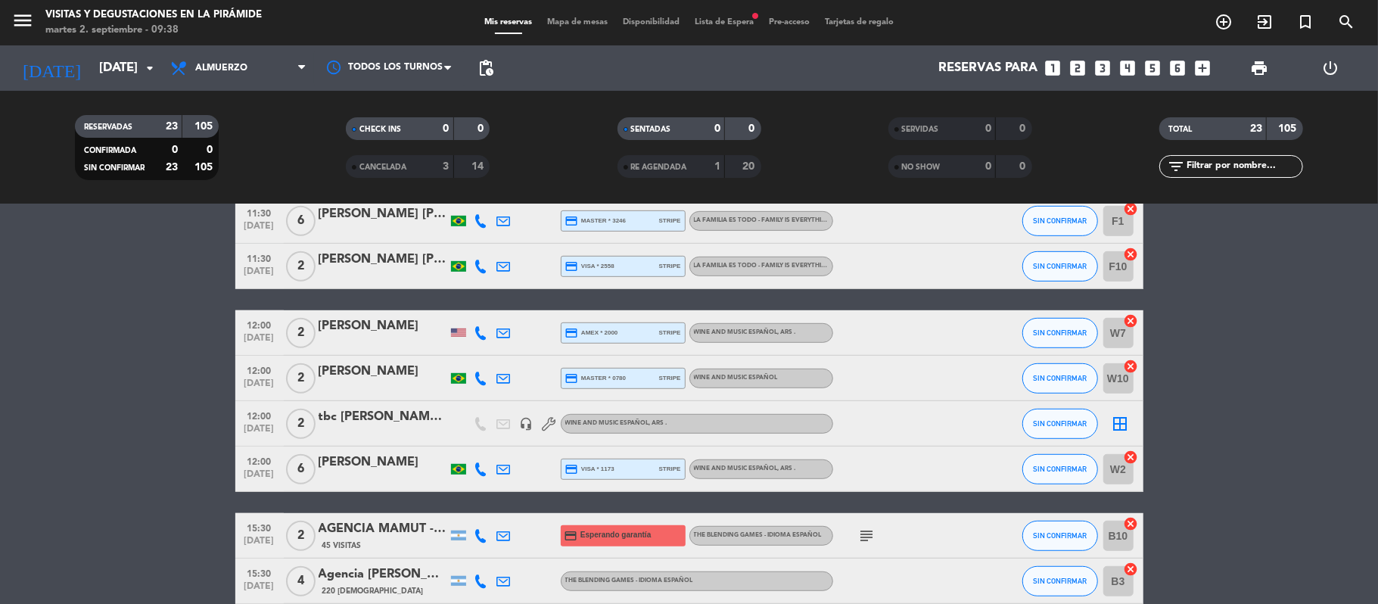
click at [480, 337] on icon at bounding box center [481, 333] width 14 height 14
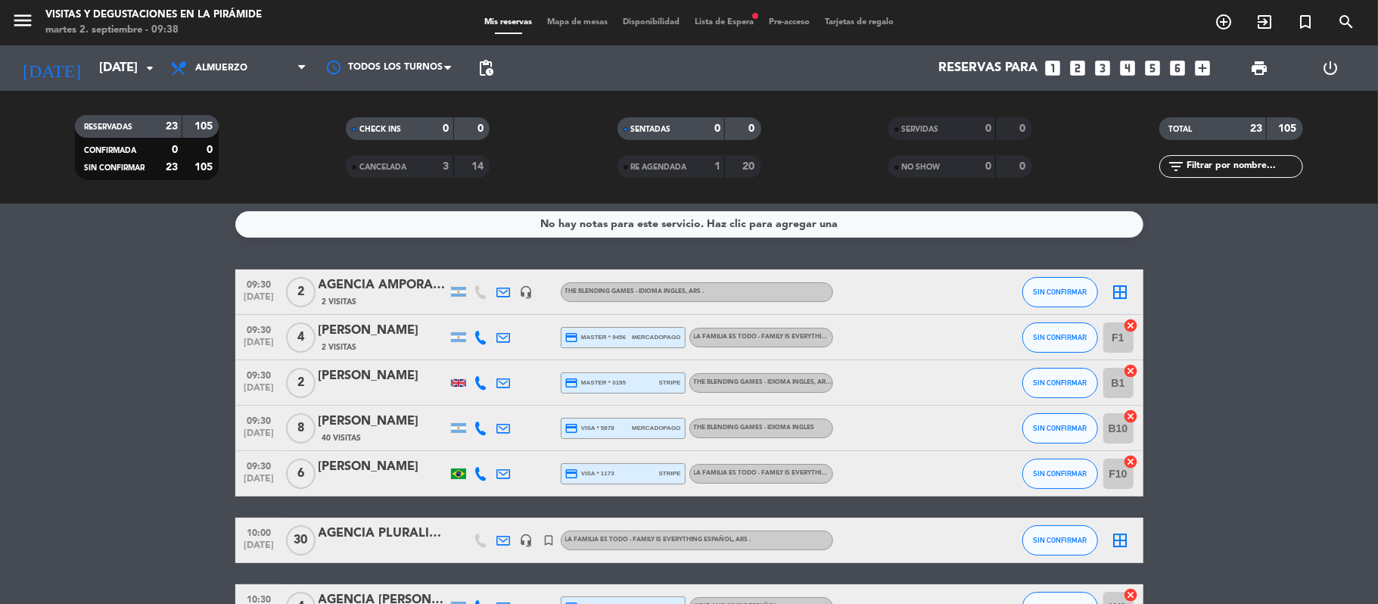
scroll to position [0, 0]
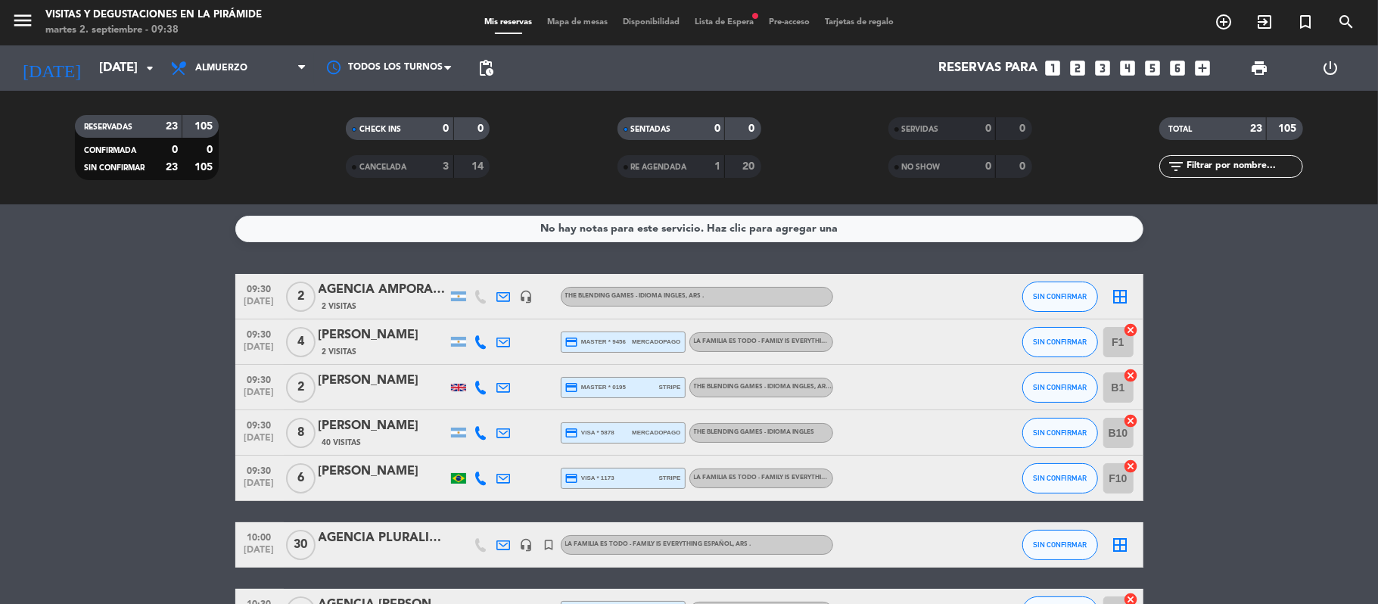
click at [512, 433] on div at bounding box center [504, 432] width 23 height 45
click at [504, 434] on icon at bounding box center [504, 433] width 14 height 14
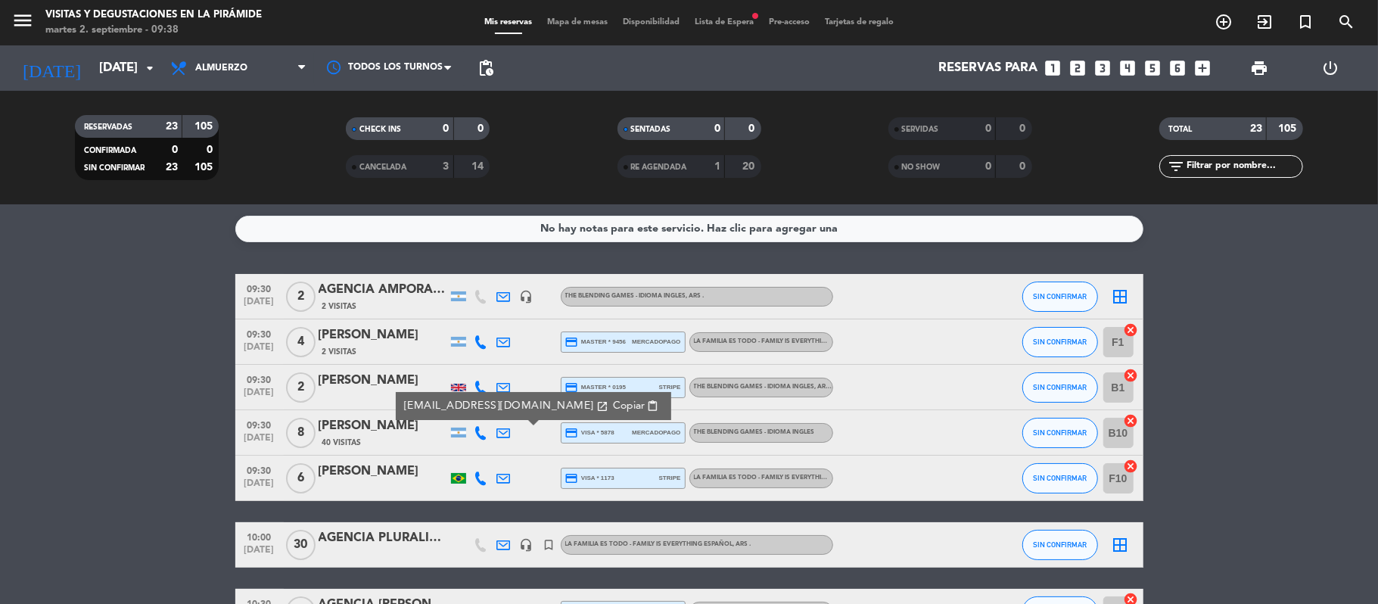
click at [504, 297] on icon at bounding box center [504, 297] width 14 height 14
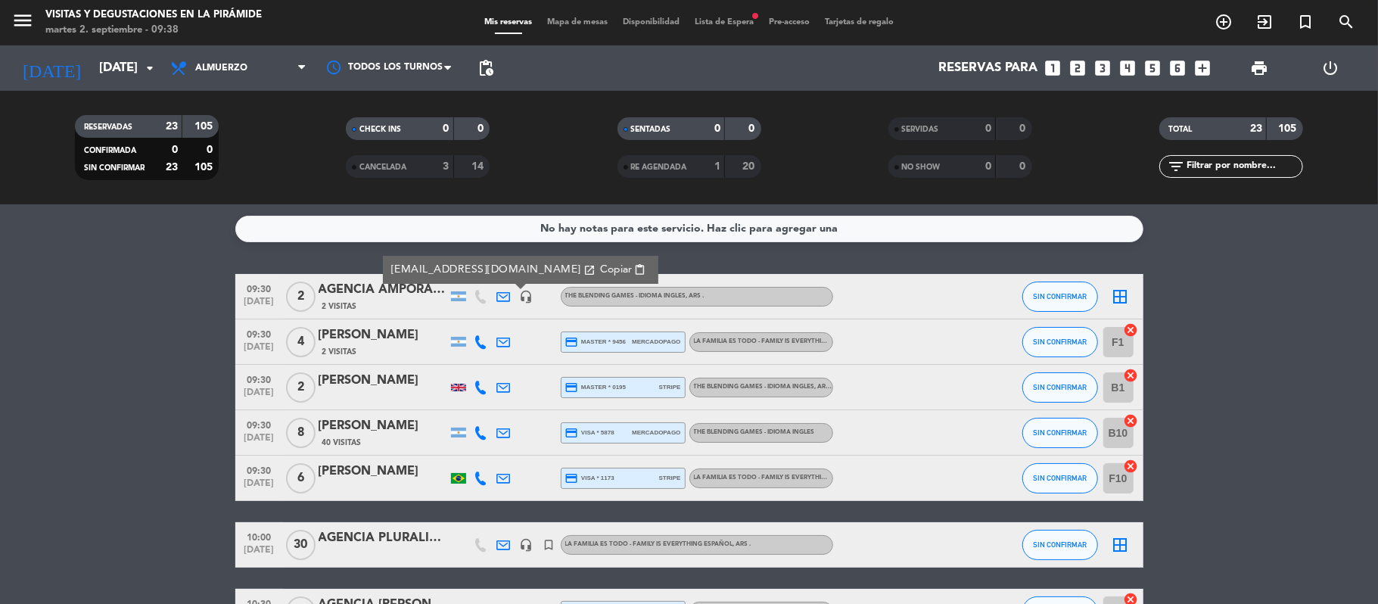
click at [512, 339] on div at bounding box center [504, 341] width 23 height 45
click at [510, 339] on div at bounding box center [504, 341] width 23 height 45
click at [503, 339] on icon at bounding box center [504, 342] width 14 height 14
